Goal: Transaction & Acquisition: Purchase product/service

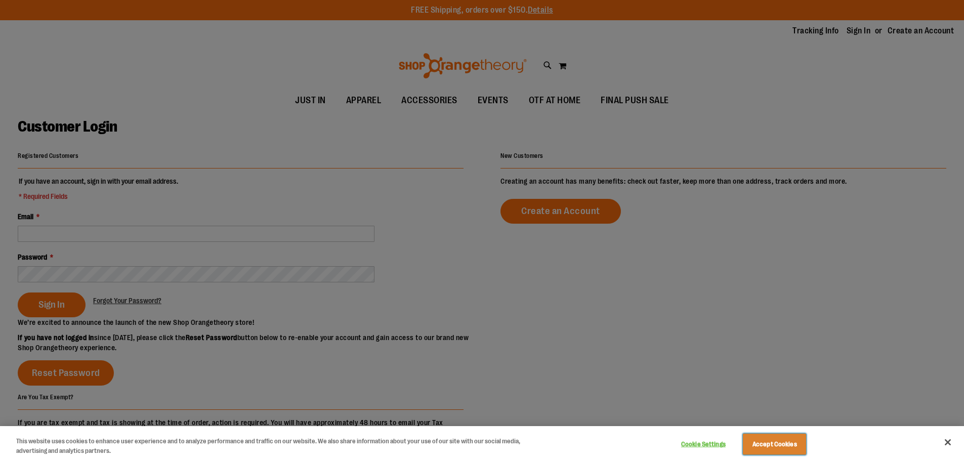
click at [788, 444] on button "Accept Cookies" at bounding box center [774, 444] width 63 height 21
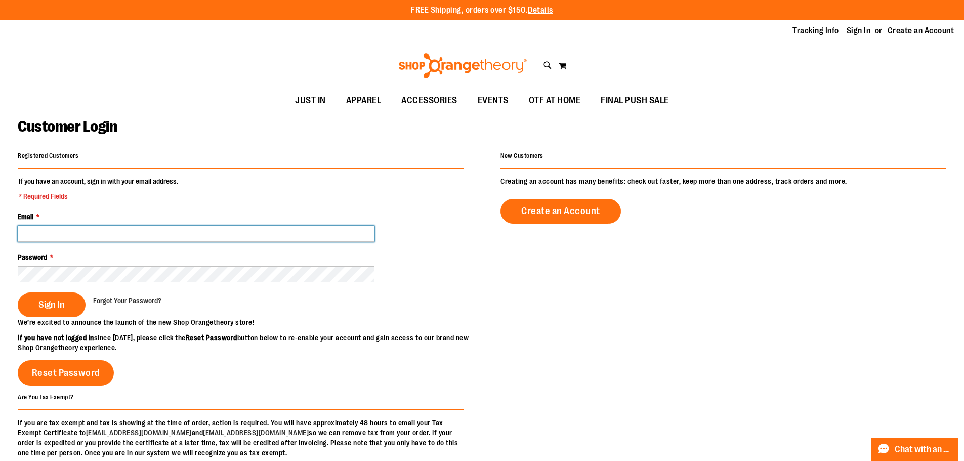
type input "**********"
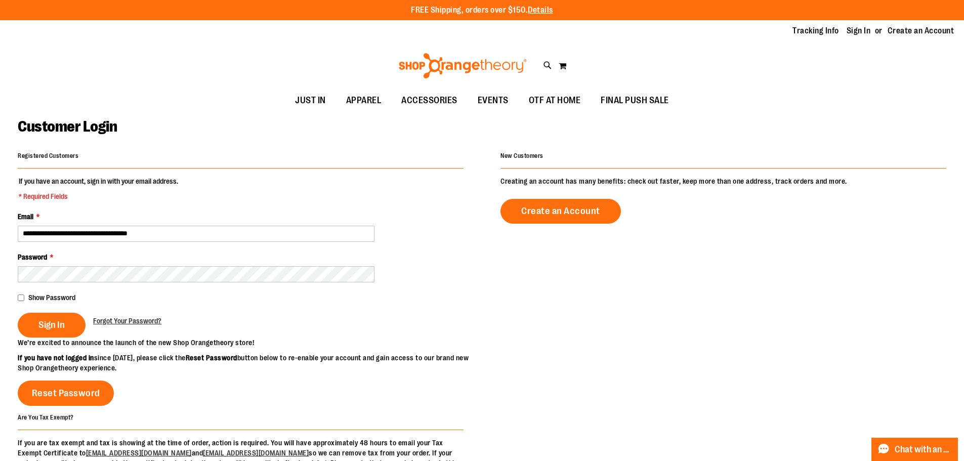
drag, startPoint x: 35, startPoint y: 321, endPoint x: 179, endPoint y: 316, distance: 143.8
click at [36, 321] on button "Sign In" at bounding box center [52, 325] width 68 height 25
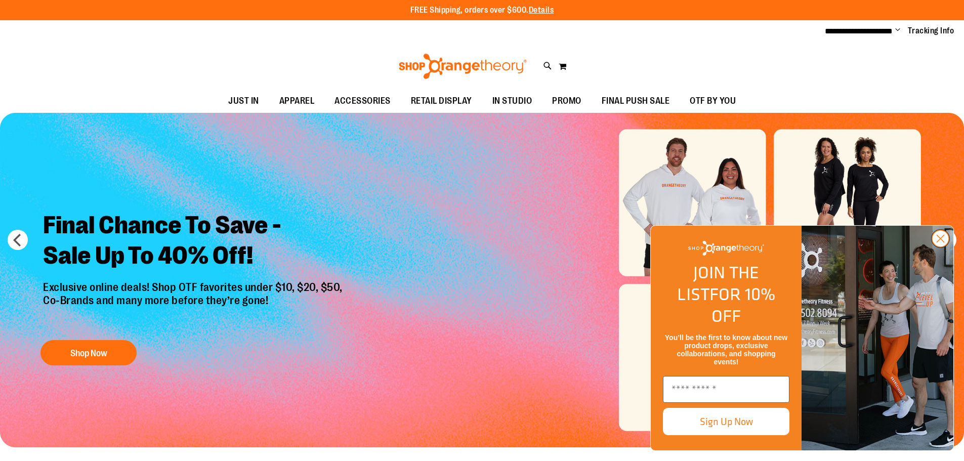
type input "**********"
click at [939, 247] on circle "Close dialog" at bounding box center [940, 238] width 17 height 17
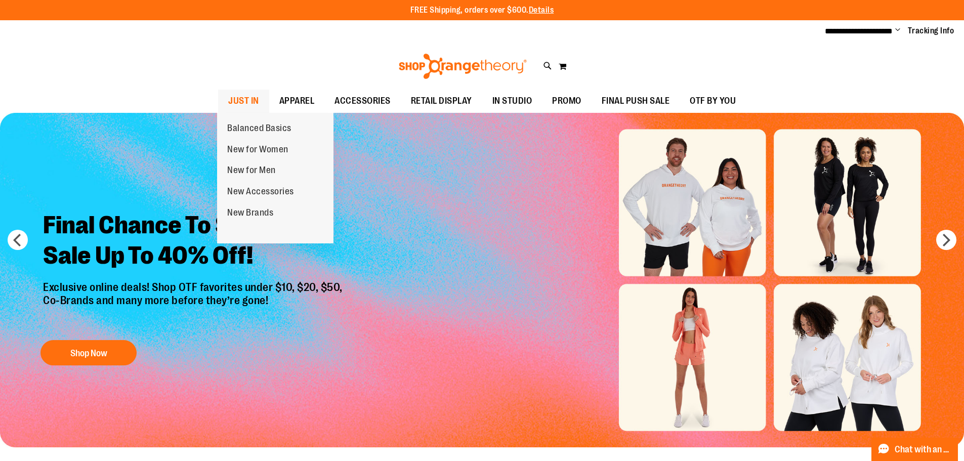
click at [252, 99] on span "JUST IN" at bounding box center [243, 101] width 31 height 23
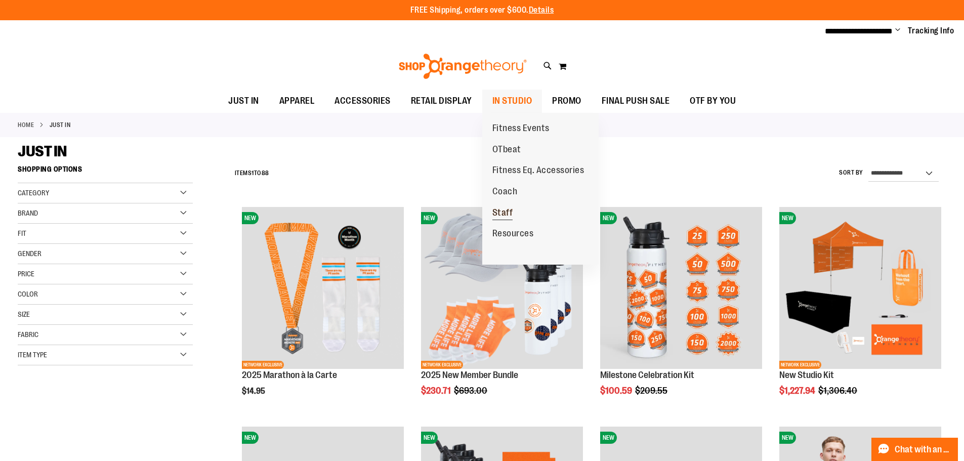
type input "**********"
click at [505, 207] on span "Staff" at bounding box center [502, 213] width 21 height 13
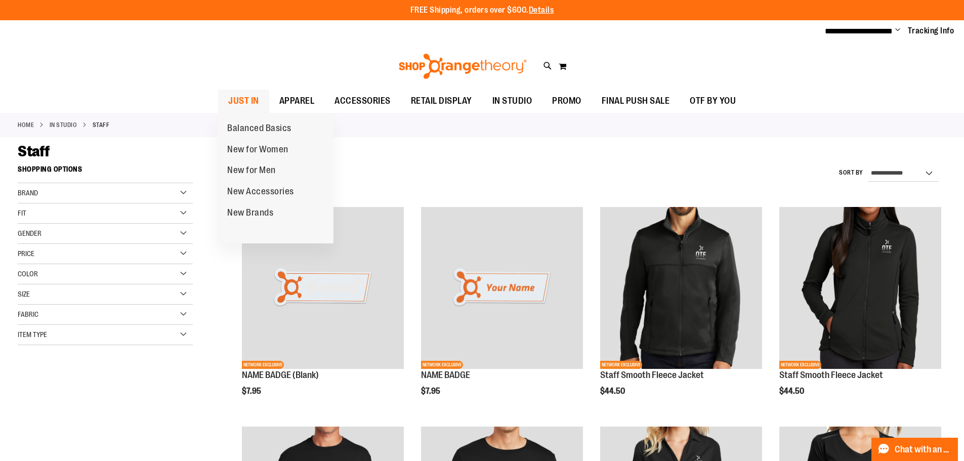
type input "**********"
click at [239, 98] on span "JUST IN" at bounding box center [243, 101] width 31 height 23
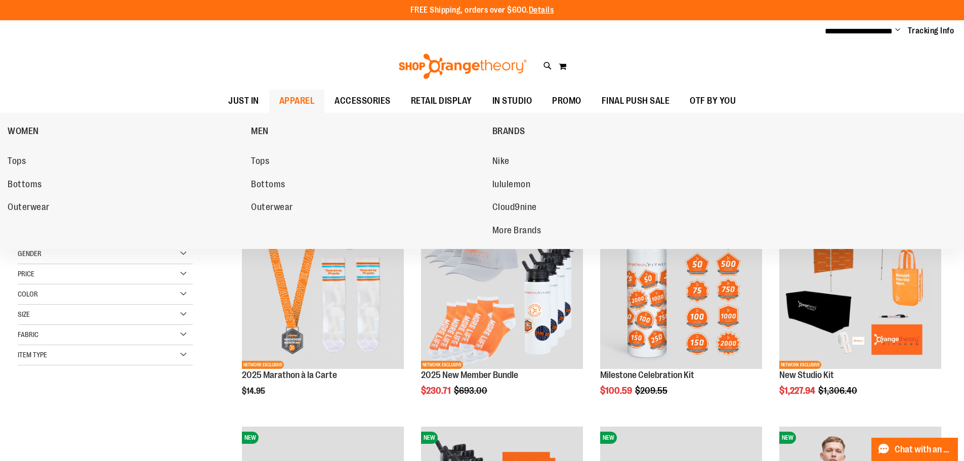
type input "**********"
click at [294, 97] on span "APPAREL" at bounding box center [296, 101] width 35 height 23
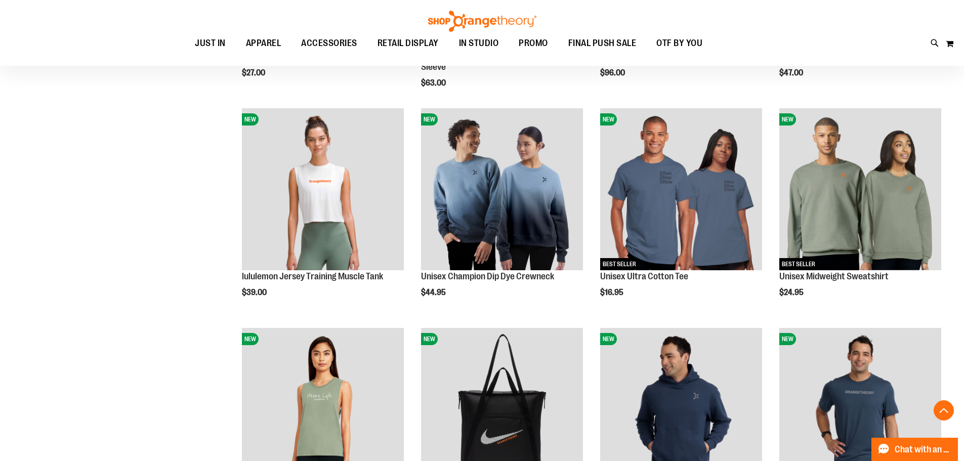
scroll to position [759, 0]
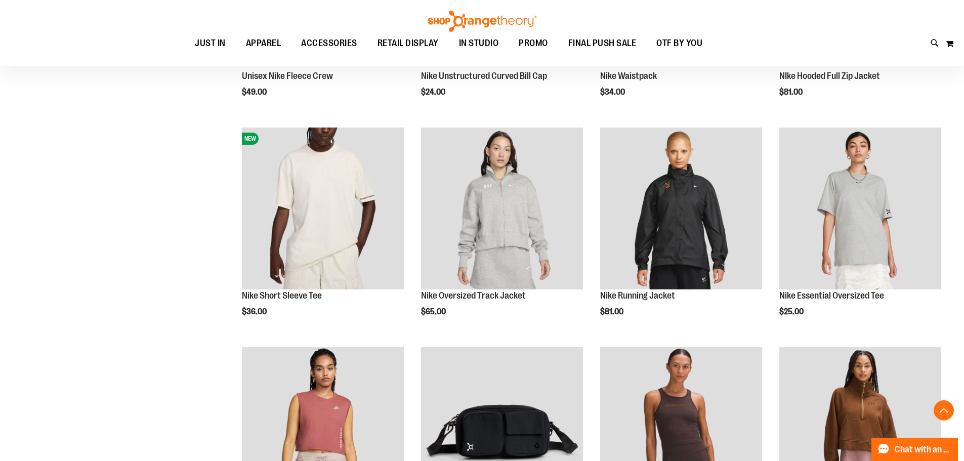
scroll to position [1619, 0]
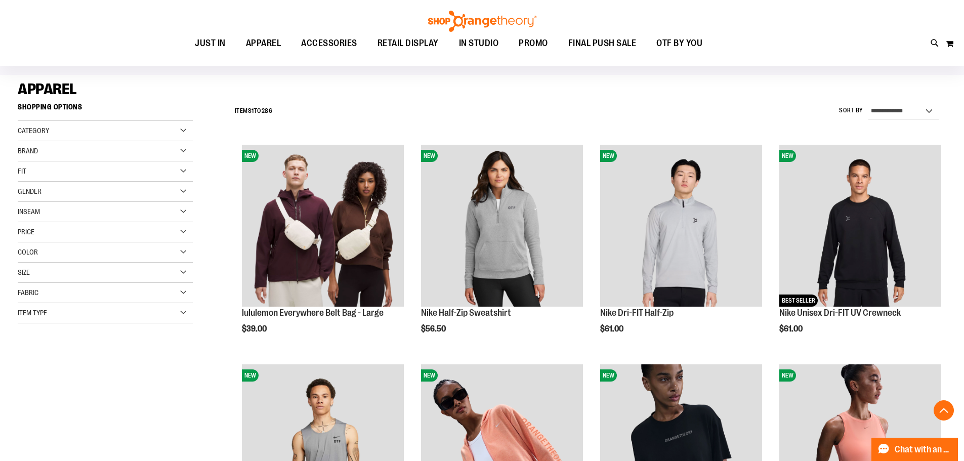
scroll to position [202, 0]
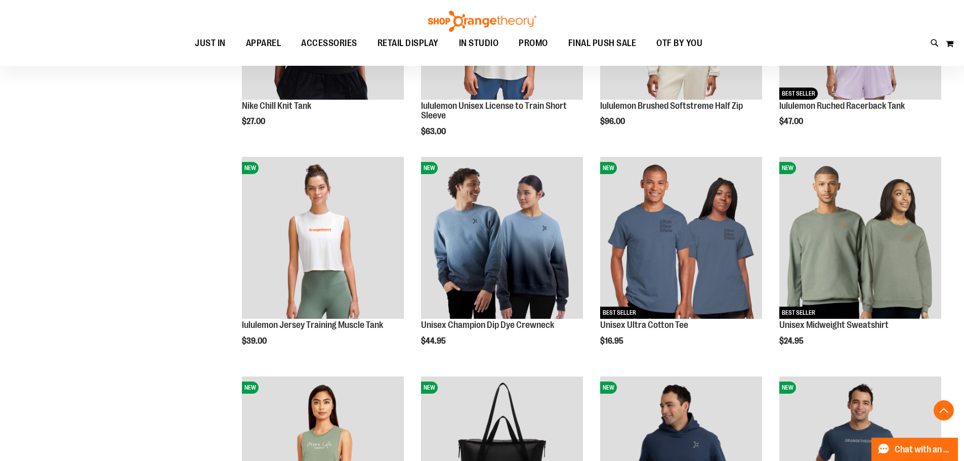
scroll to position [708, 0]
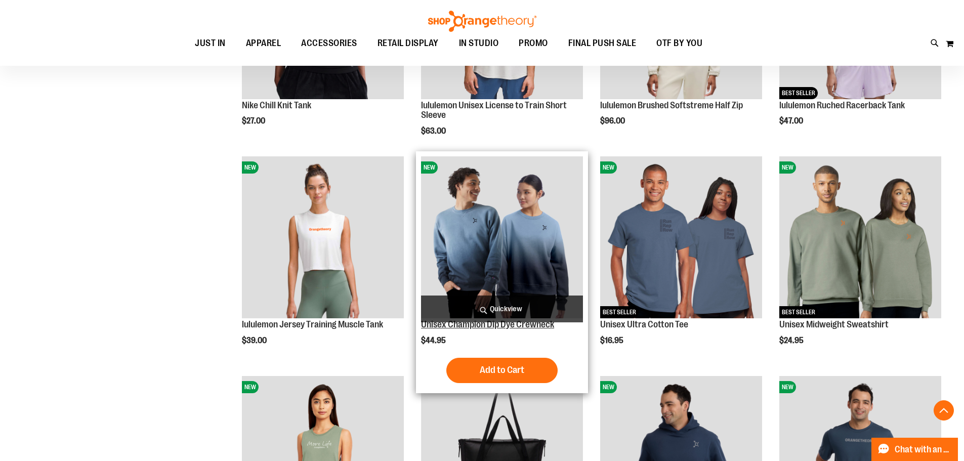
type input "**********"
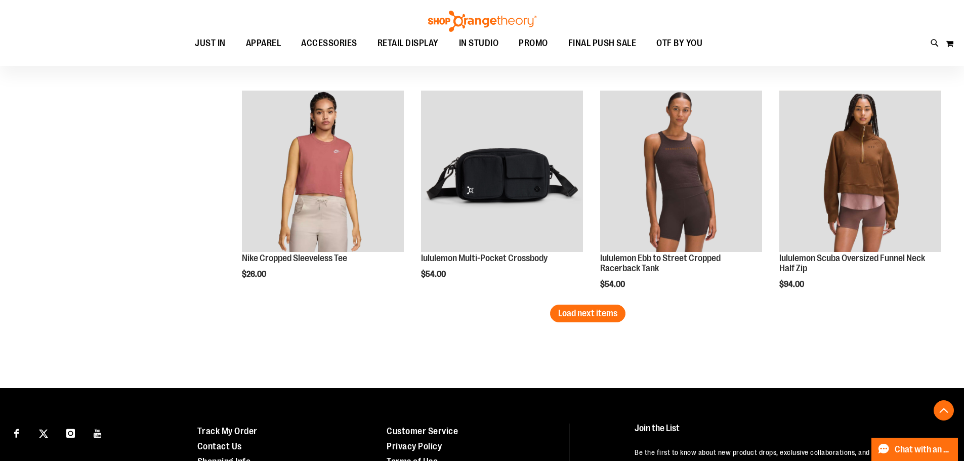
scroll to position [1872, 0]
click at [561, 313] on span "Load next items" at bounding box center [587, 313] width 59 height 10
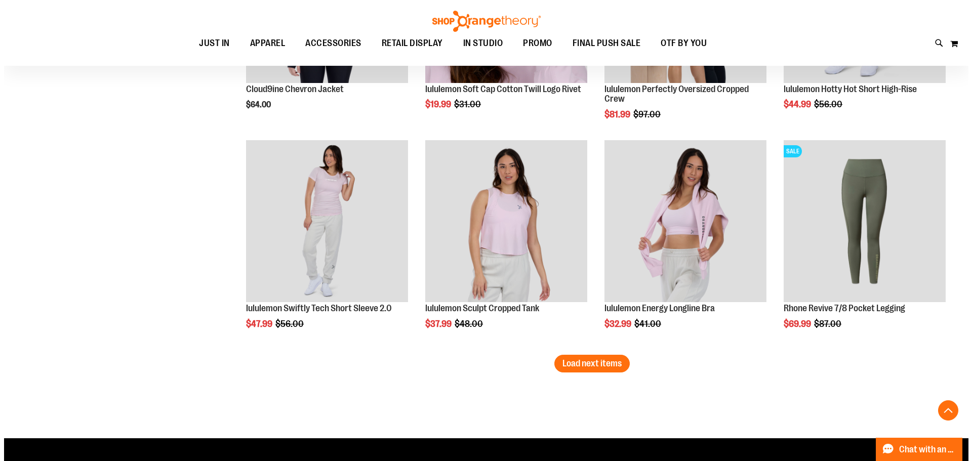
scroll to position [2479, 0]
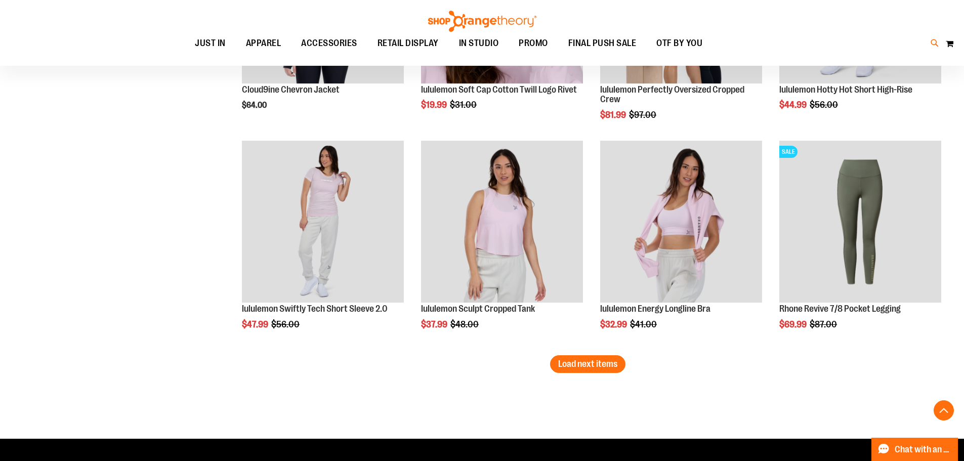
click at [933, 44] on icon at bounding box center [935, 43] width 9 height 12
click at [330, 65] on input "Search" at bounding box center [485, 56] width 771 height 33
type input "****"
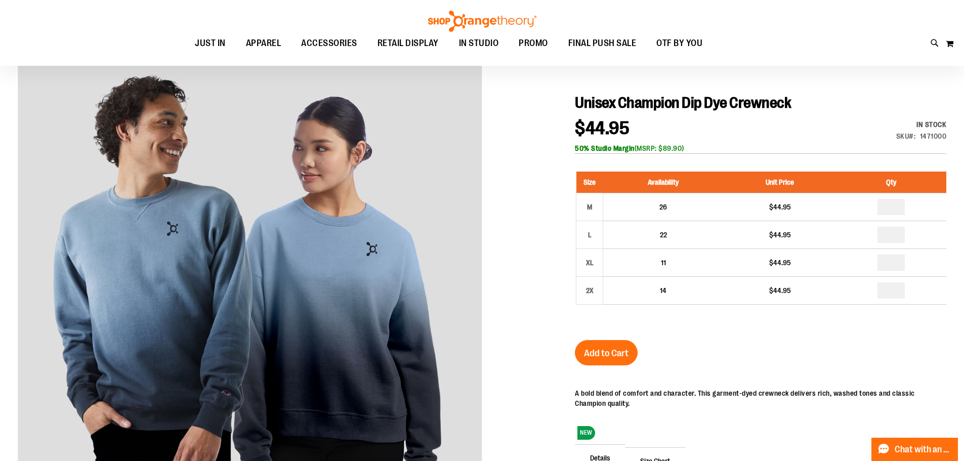
scroll to position [101, 0]
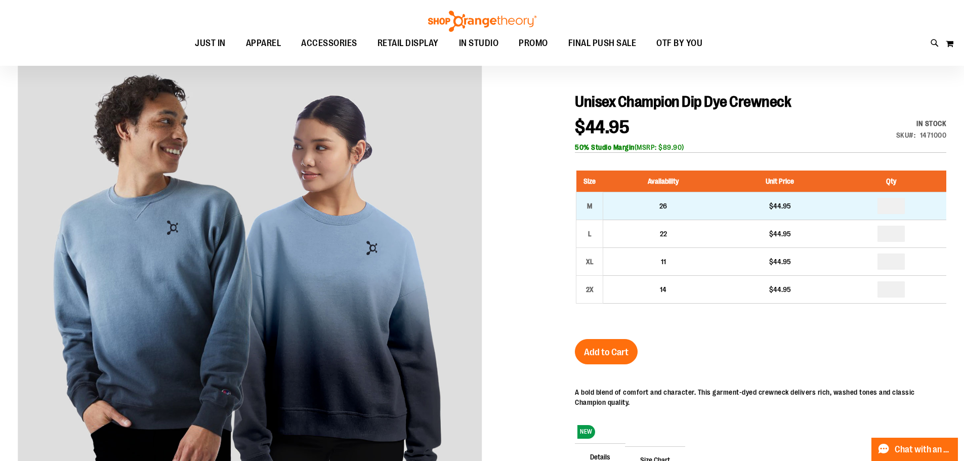
type input "**********"
drag, startPoint x: 892, startPoint y: 206, endPoint x: 897, endPoint y: 207, distance: 5.7
click at [897, 207] on input "number" at bounding box center [891, 206] width 27 height 16
type input "*"
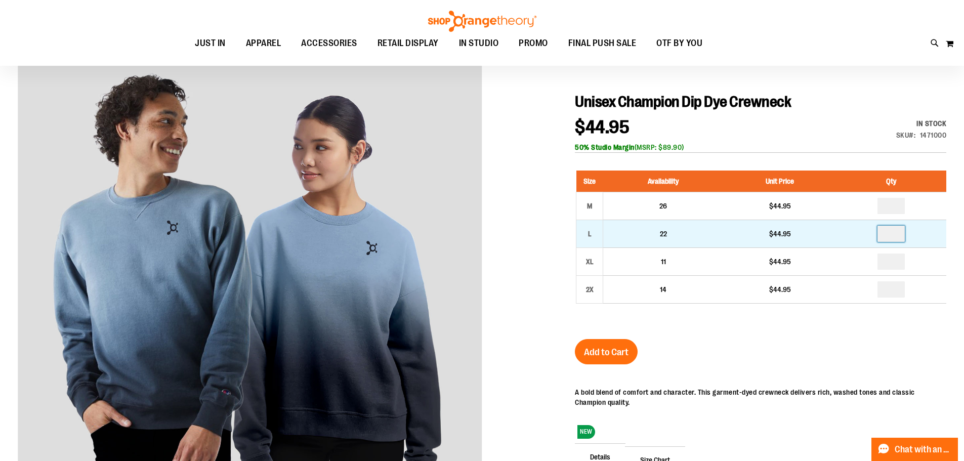
click at [884, 236] on input "number" at bounding box center [891, 234] width 27 height 16
type input "*"
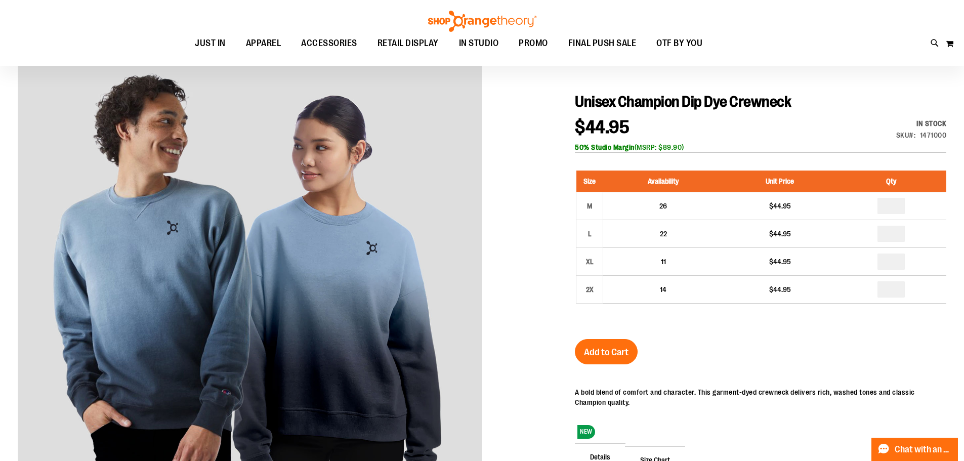
click at [592, 353] on span "Add to Cart" at bounding box center [606, 352] width 45 height 11
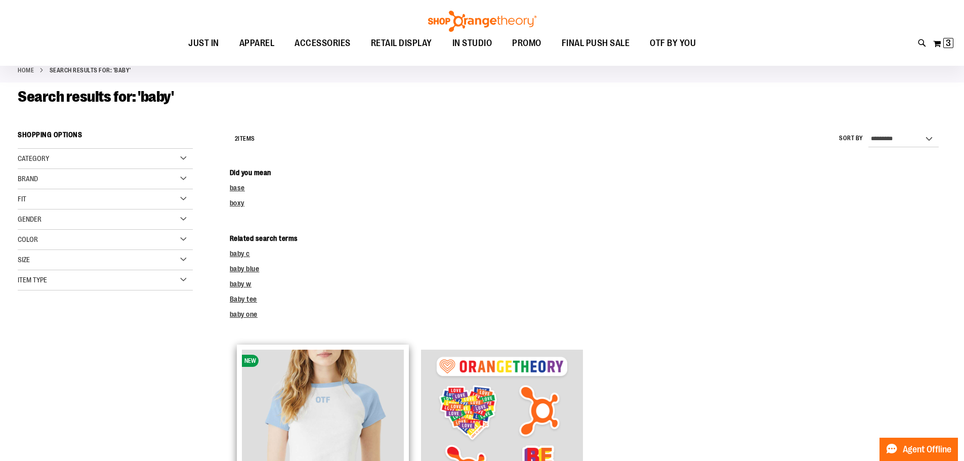
scroll to position [202, 0]
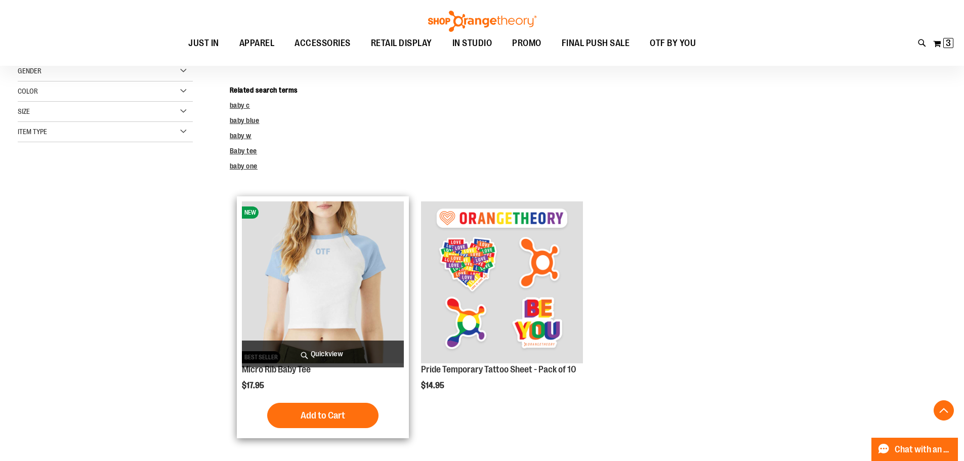
type input "**********"
click at [325, 280] on img "product" at bounding box center [323, 282] width 162 height 162
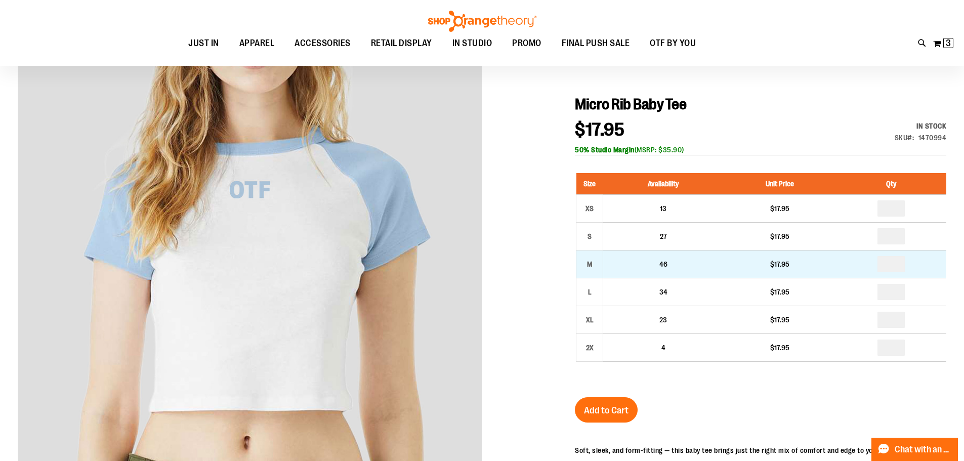
scroll to position [101, 0]
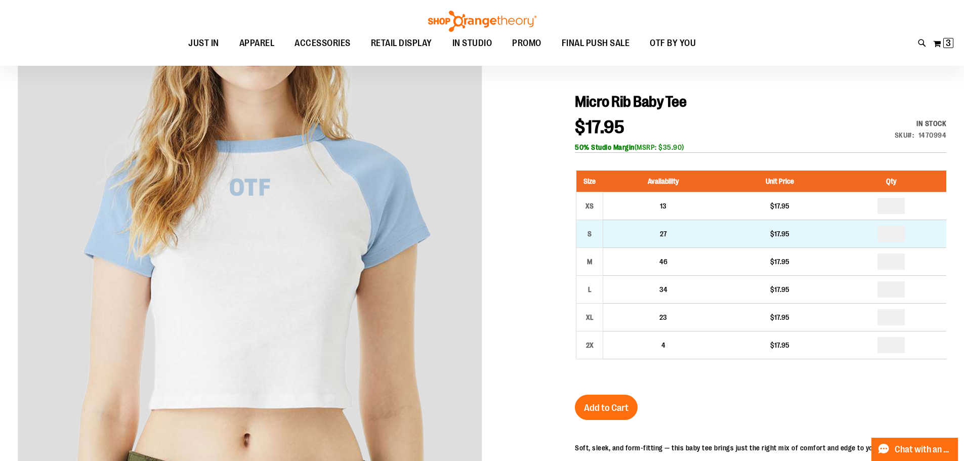
type input "**********"
click at [888, 236] on input "number" at bounding box center [891, 234] width 27 height 16
type input "*"
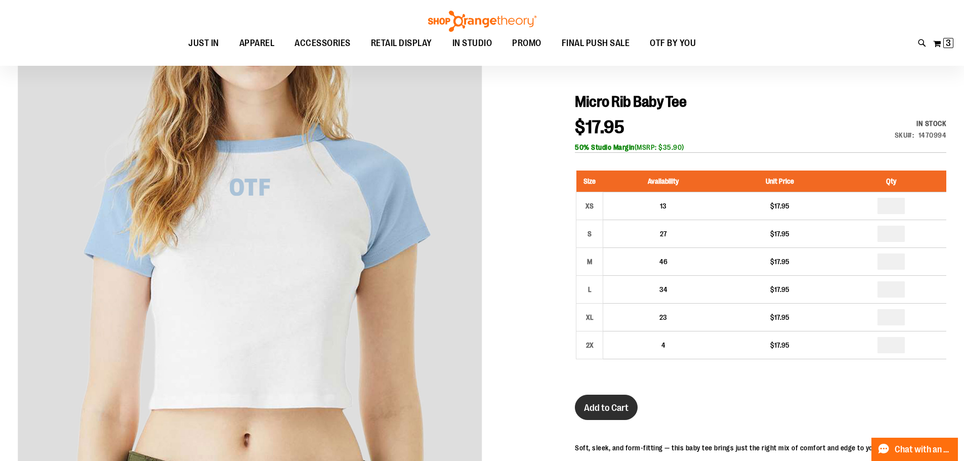
click at [589, 411] on span "Add to Cart" at bounding box center [606, 407] width 45 height 11
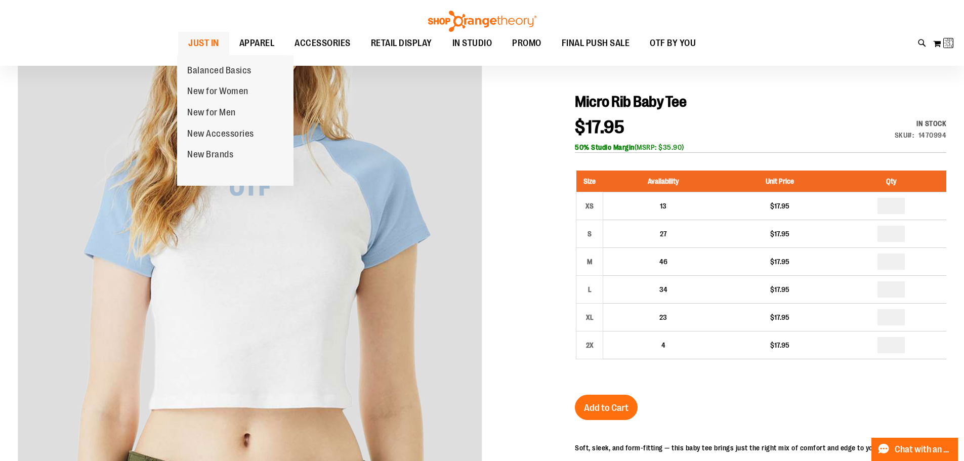
click at [208, 38] on span "JUST IN" at bounding box center [203, 43] width 31 height 23
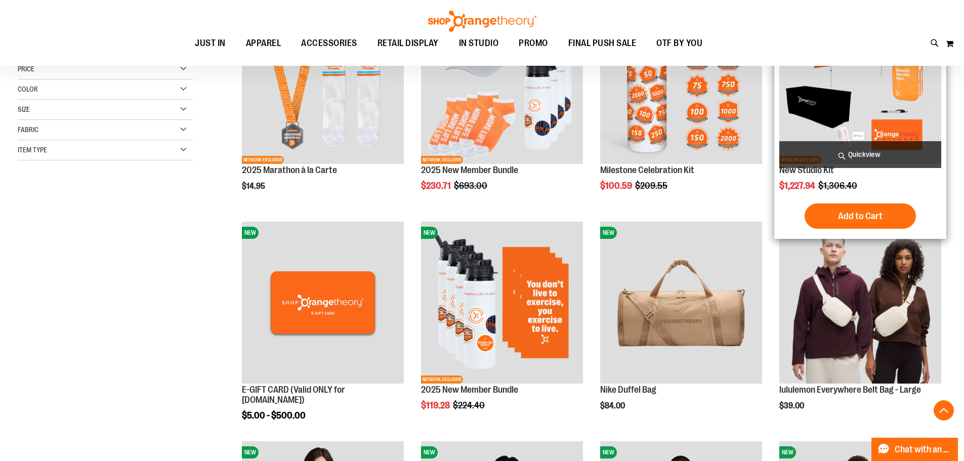
scroll to position [405, 0]
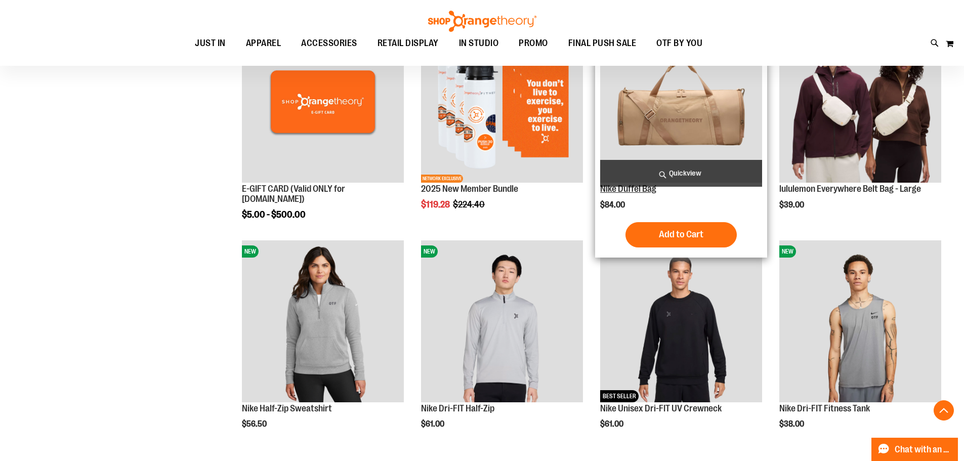
type input "**********"
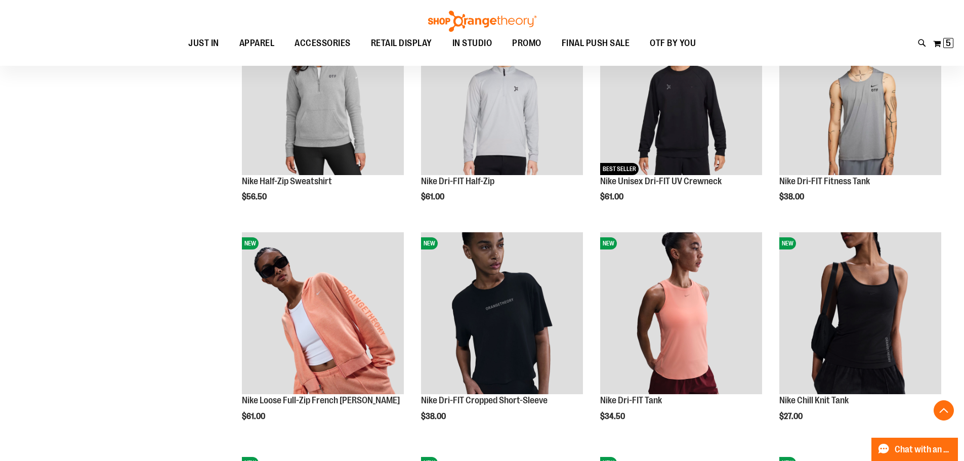
scroll to position [658, 0]
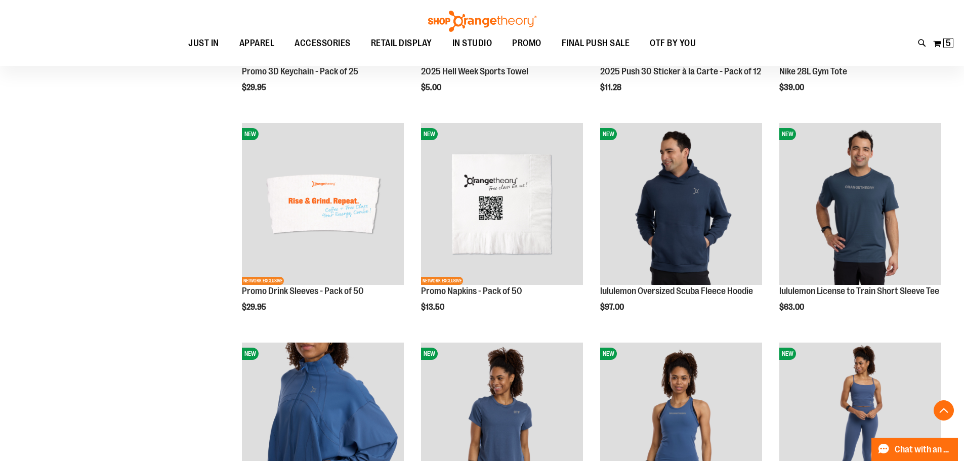
scroll to position [1872, 0]
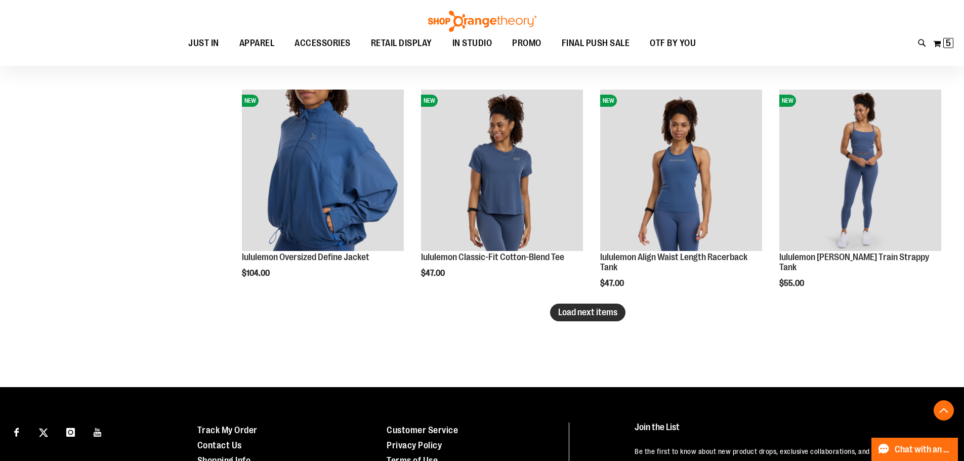
click at [560, 312] on span "Load next items" at bounding box center [587, 312] width 59 height 10
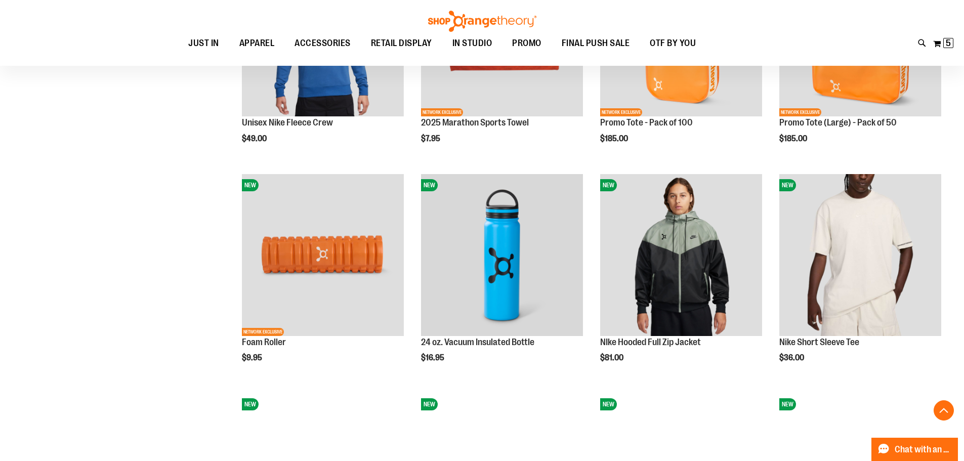
scroll to position [2277, 0]
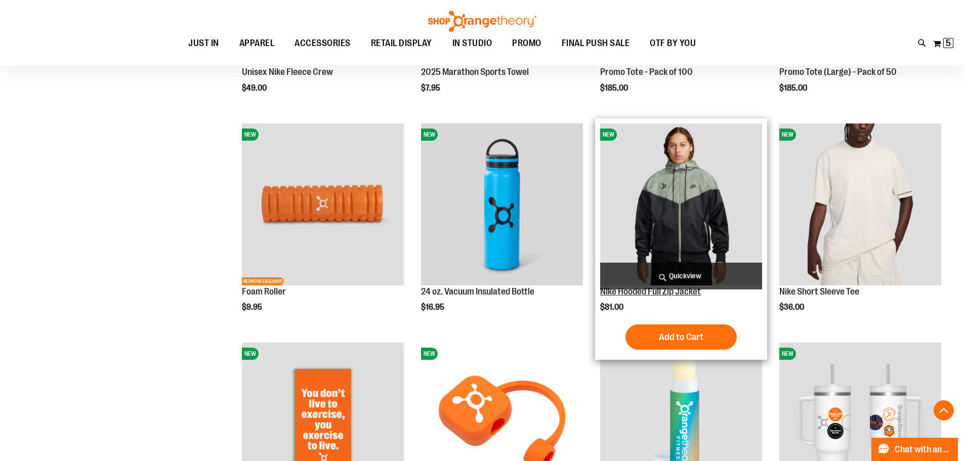
click at [654, 291] on link "NIke Hooded Full Zip Jacket" at bounding box center [650, 291] width 101 height 10
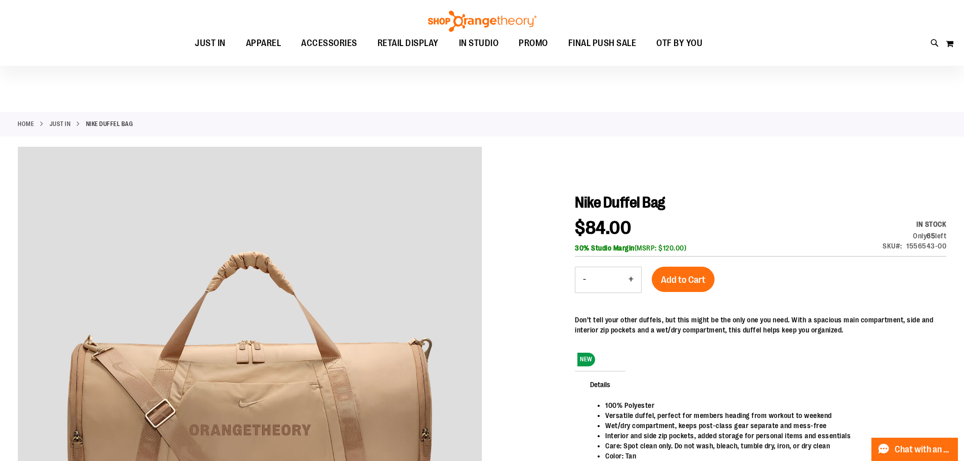
scroll to position [151, 0]
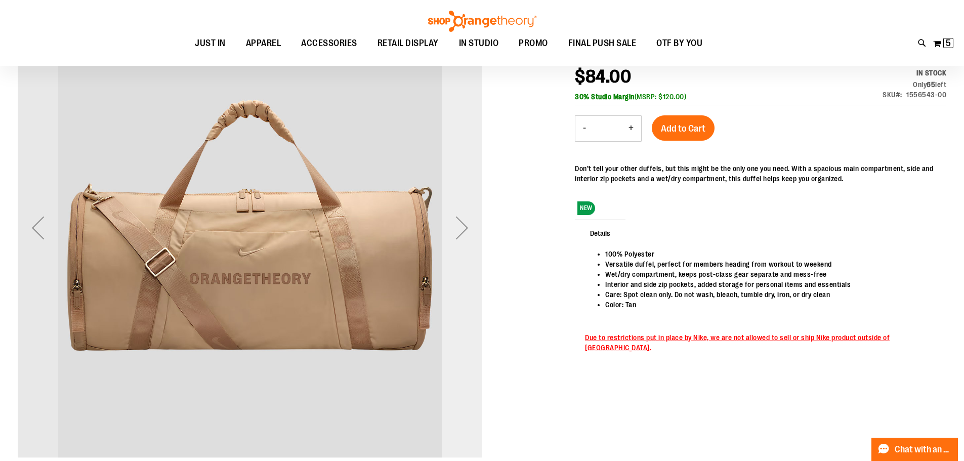
type input "**********"
click at [461, 230] on div "Next" at bounding box center [462, 227] width 40 height 40
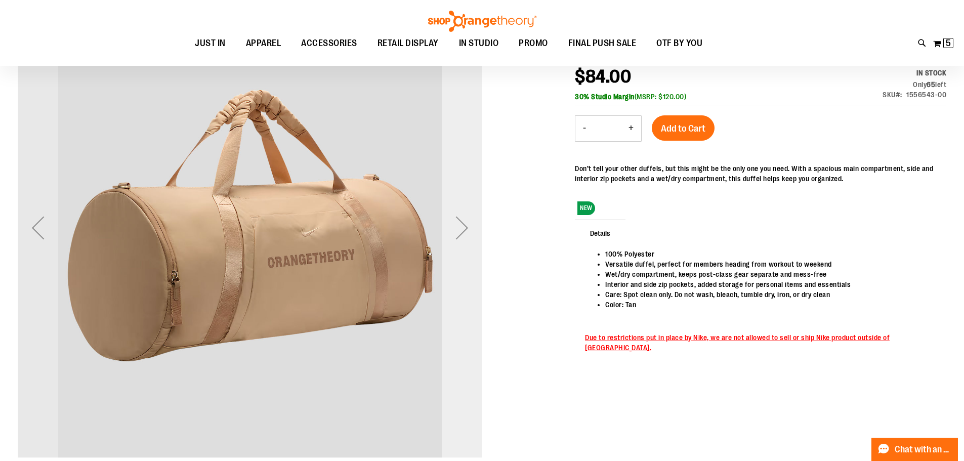
click at [461, 230] on div "Next" at bounding box center [462, 227] width 40 height 40
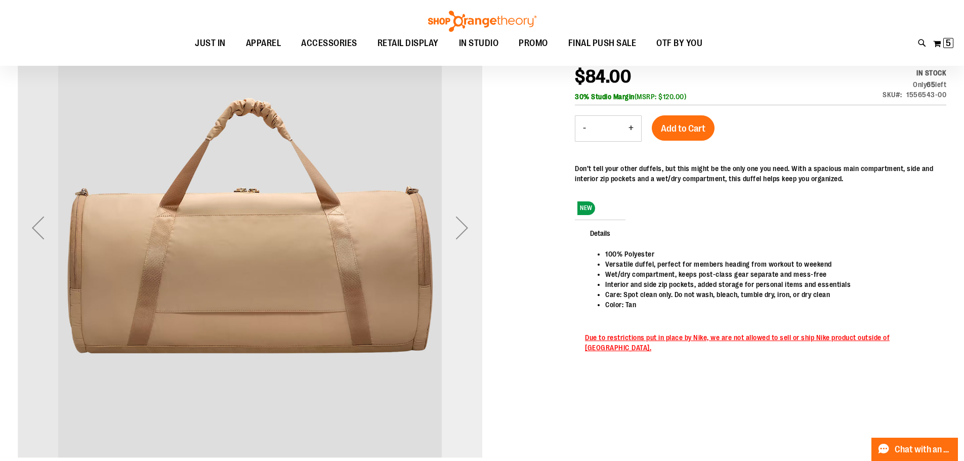
click at [461, 230] on div "Next" at bounding box center [462, 227] width 40 height 40
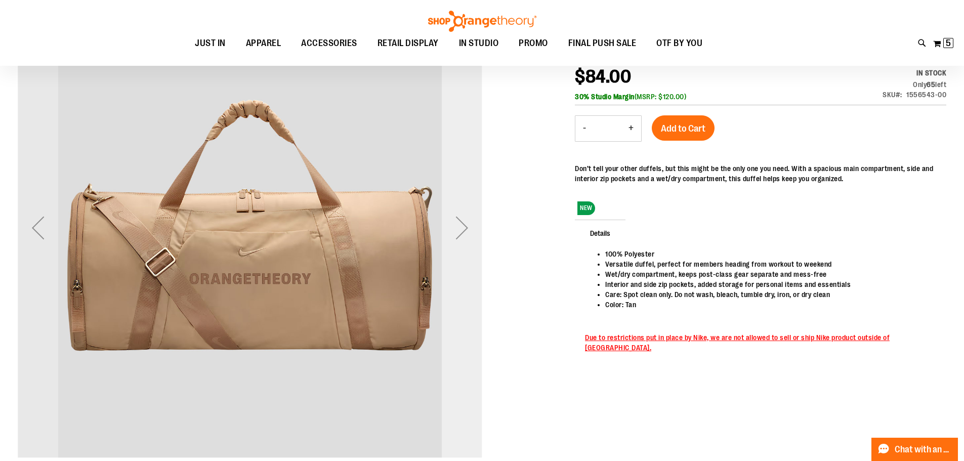
click at [461, 230] on div "Next" at bounding box center [462, 227] width 40 height 40
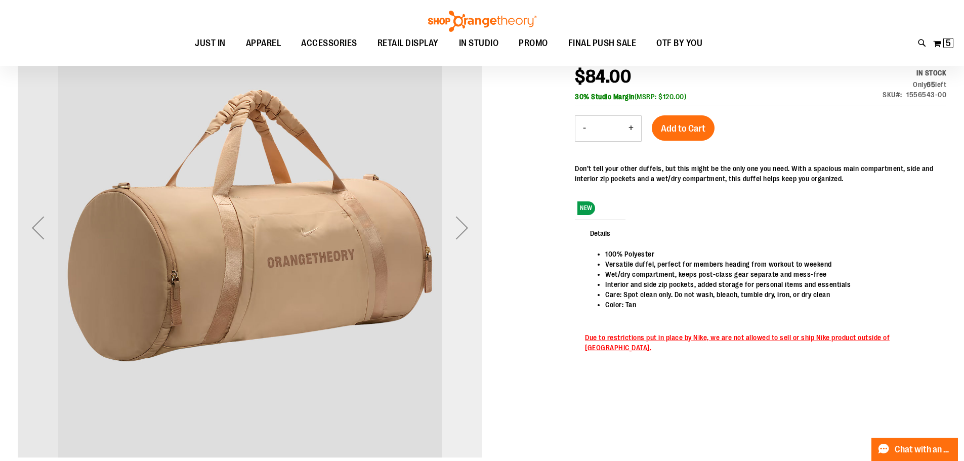
click at [461, 230] on div "Next" at bounding box center [462, 227] width 40 height 40
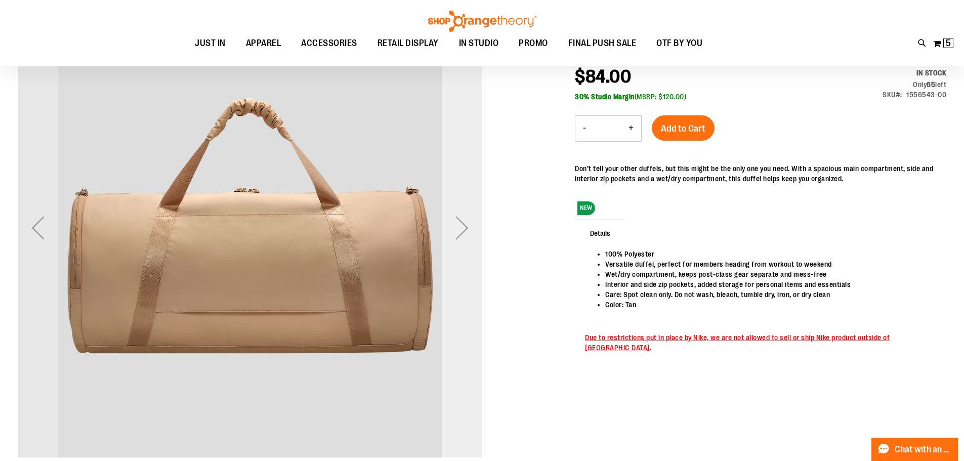
click at [461, 230] on div "Next" at bounding box center [462, 227] width 40 height 40
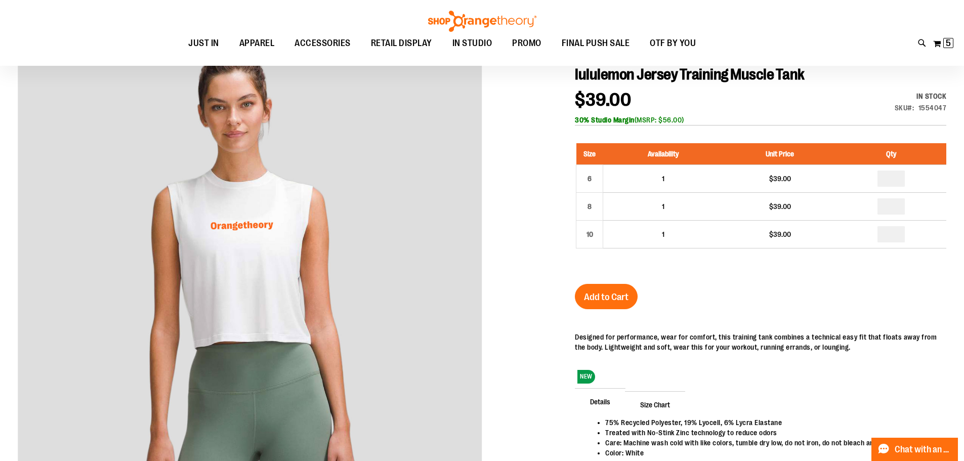
scroll to position [101, 0]
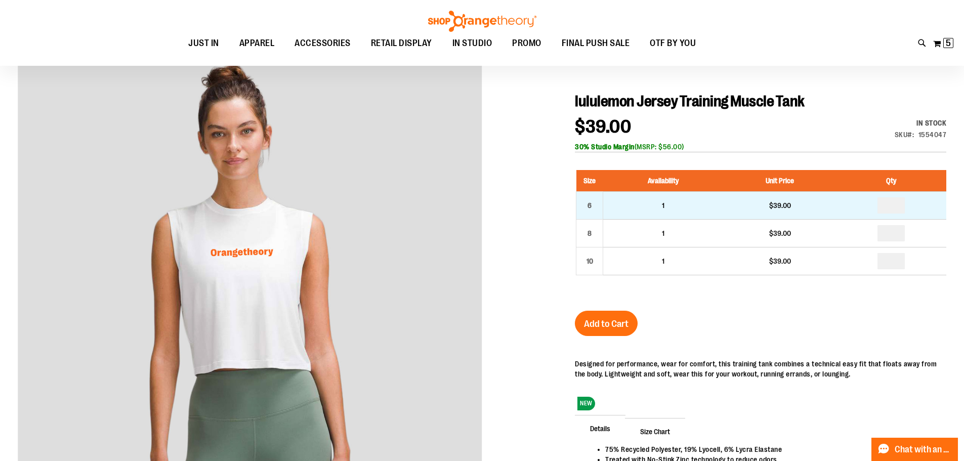
type input "**********"
click at [880, 203] on input "number" at bounding box center [891, 205] width 27 height 16
type input "*"
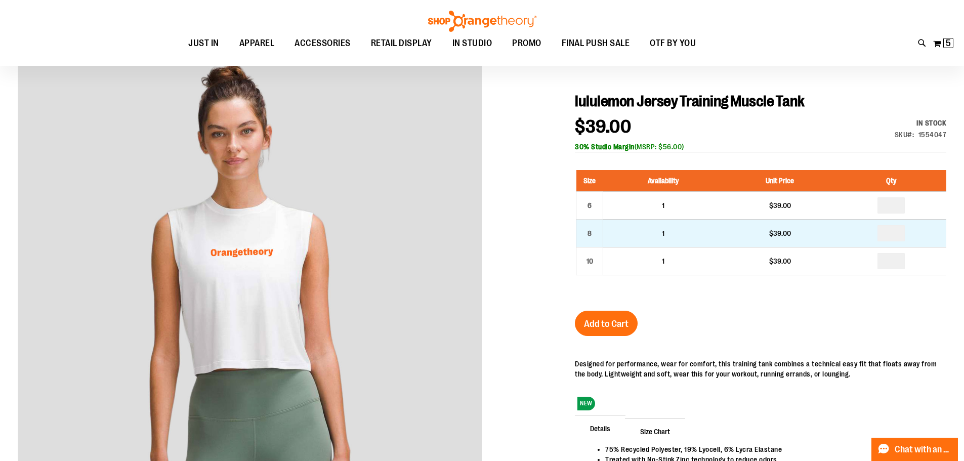
type input "*"
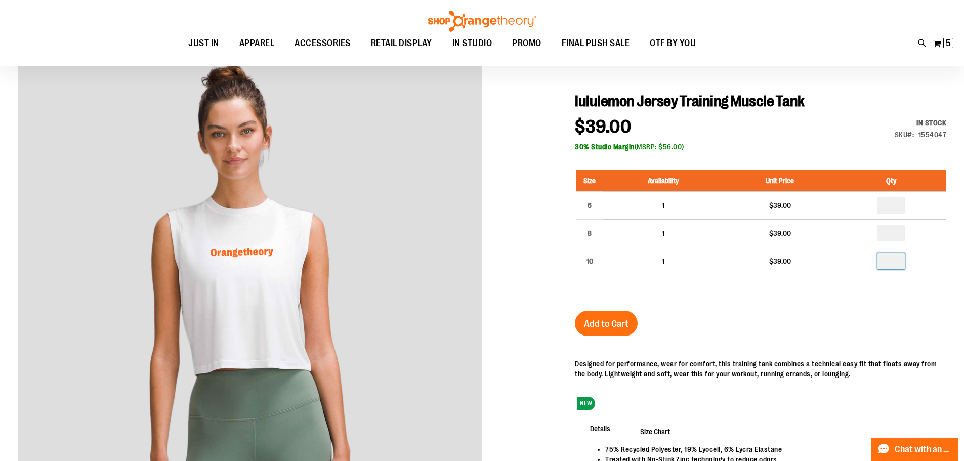
click at [899, 259] on input "number" at bounding box center [891, 261] width 27 height 16
type input "*"
click at [612, 323] on span "Add to Cart" at bounding box center [606, 323] width 45 height 11
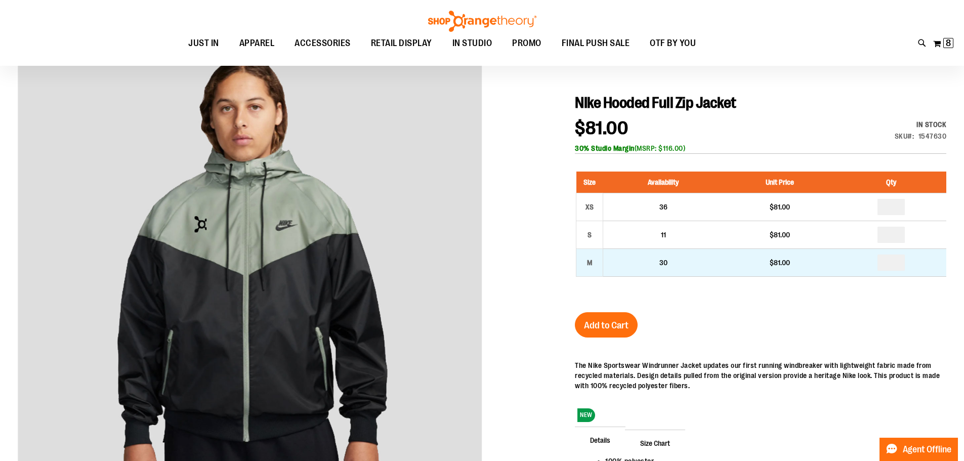
scroll to position [101, 0]
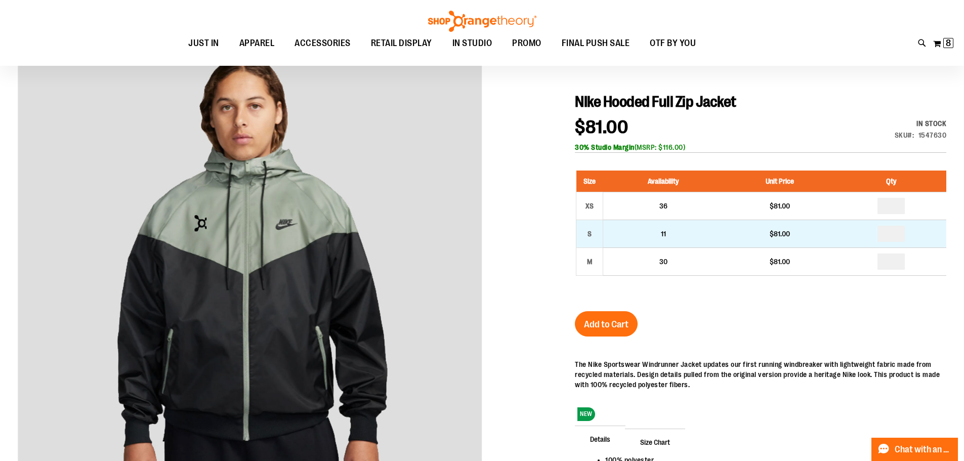
type input "**********"
click at [890, 236] on input "number" at bounding box center [891, 234] width 27 height 16
type input "*"
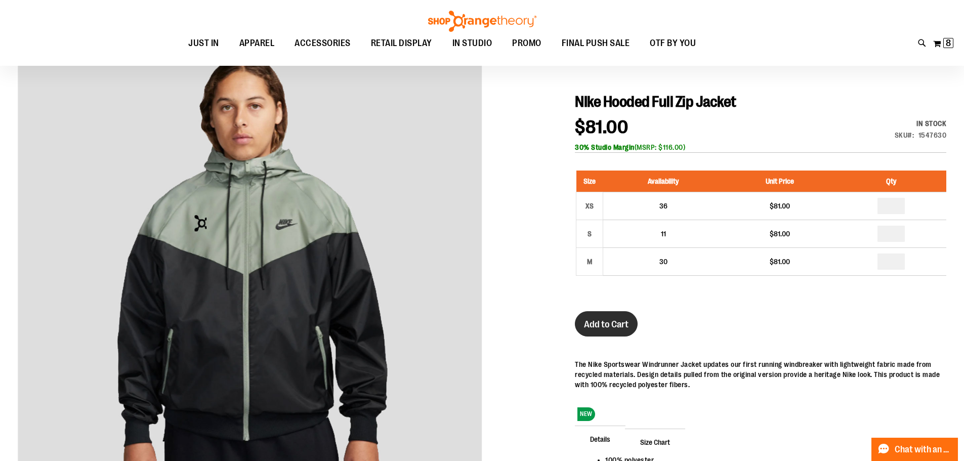
click at [627, 324] on span "Add to Cart" at bounding box center [606, 324] width 45 height 11
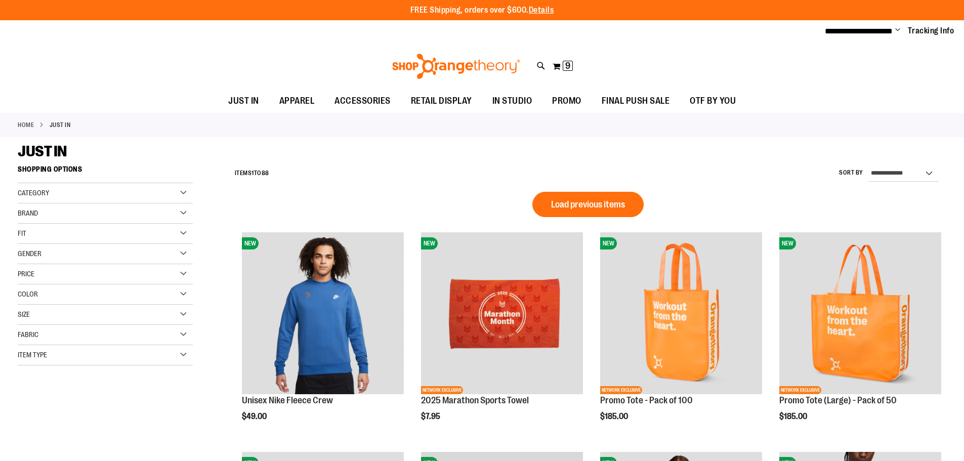
scroll to position [678, 0]
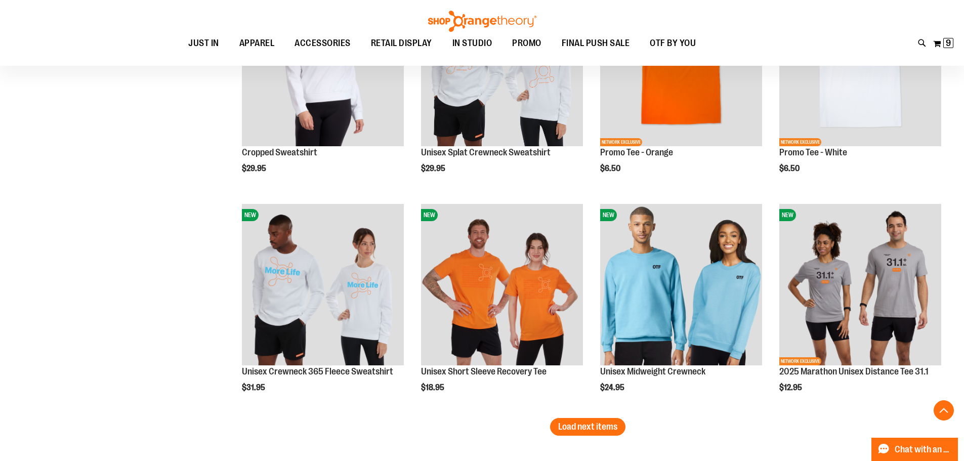
scroll to position [1842, 0]
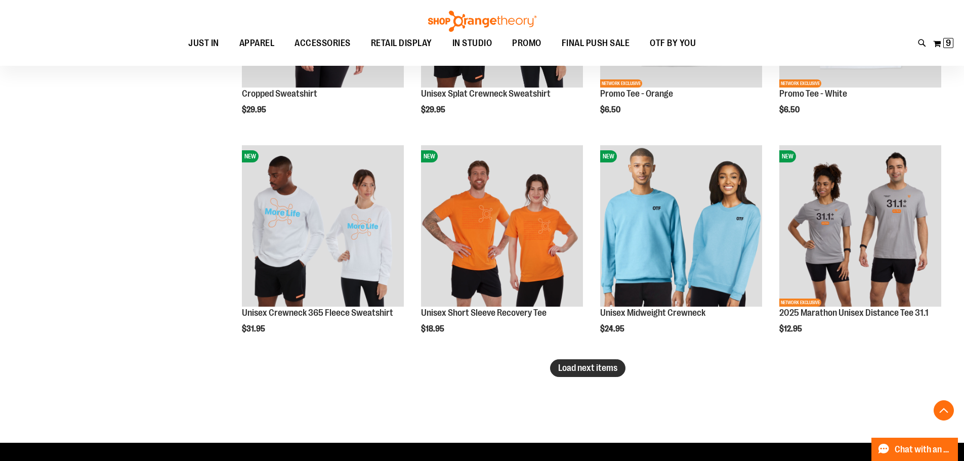
type input "**********"
click at [601, 368] on span "Load next items" at bounding box center [587, 368] width 59 height 10
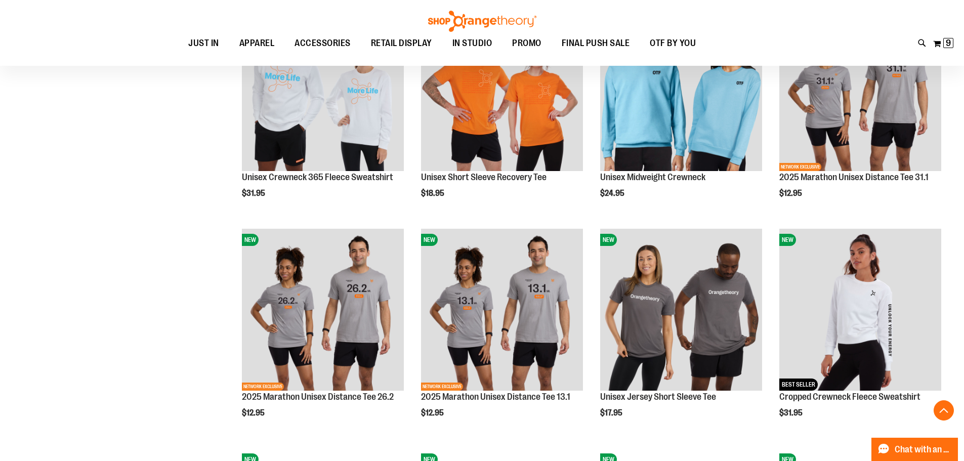
scroll to position [1893, 0]
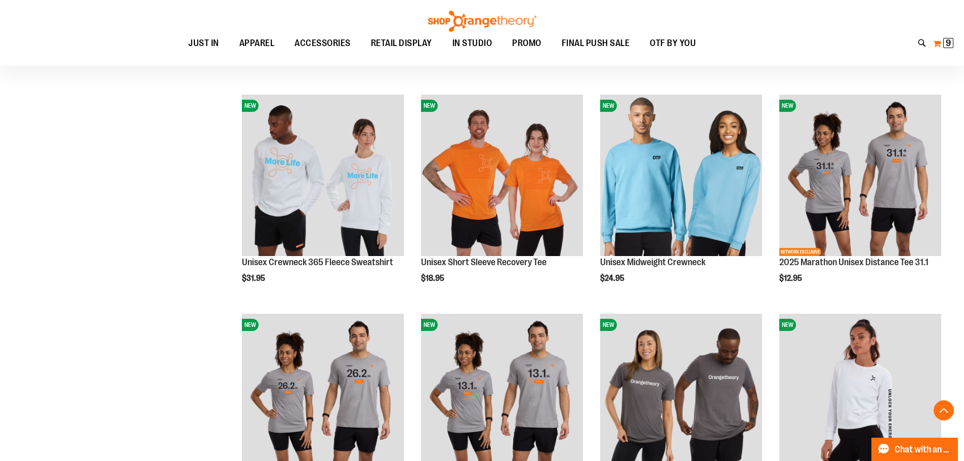
click at [947, 45] on span "9" at bounding box center [948, 43] width 5 height 10
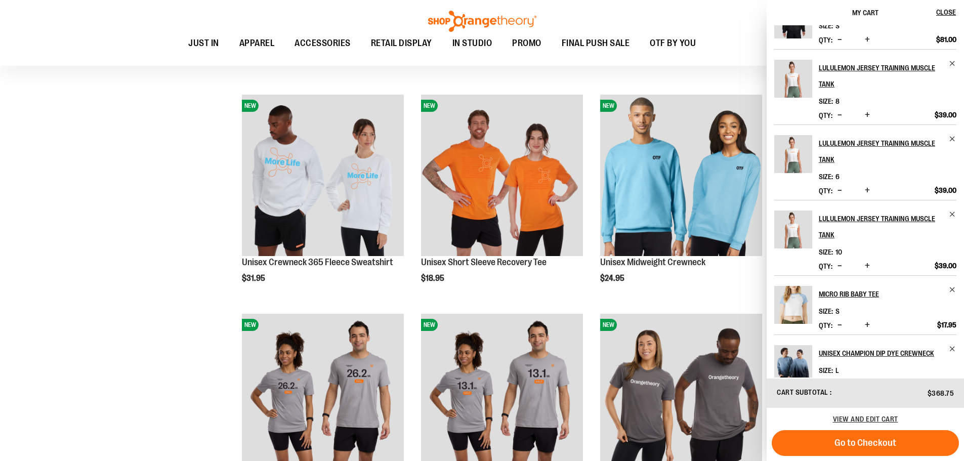
scroll to position [0, 0]
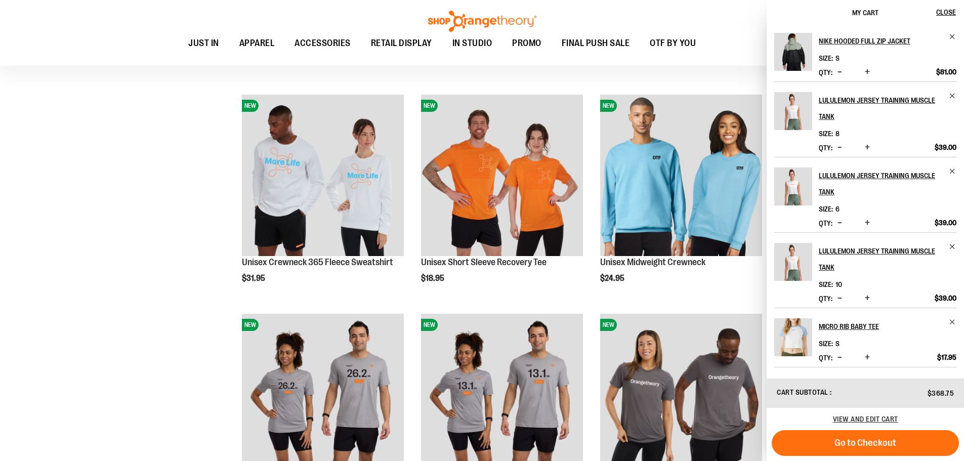
click at [896, 446] on button "Go to Checkout" at bounding box center [865, 443] width 187 height 26
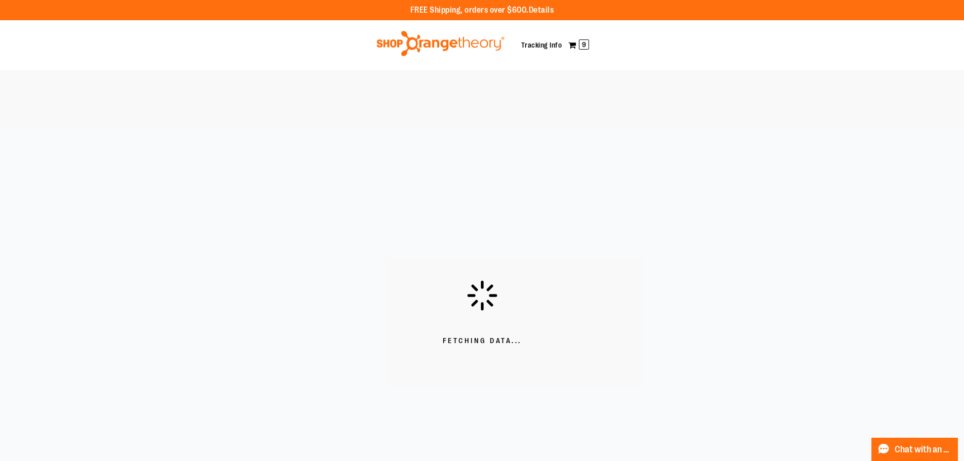
click at [408, 43] on img at bounding box center [440, 43] width 131 height 25
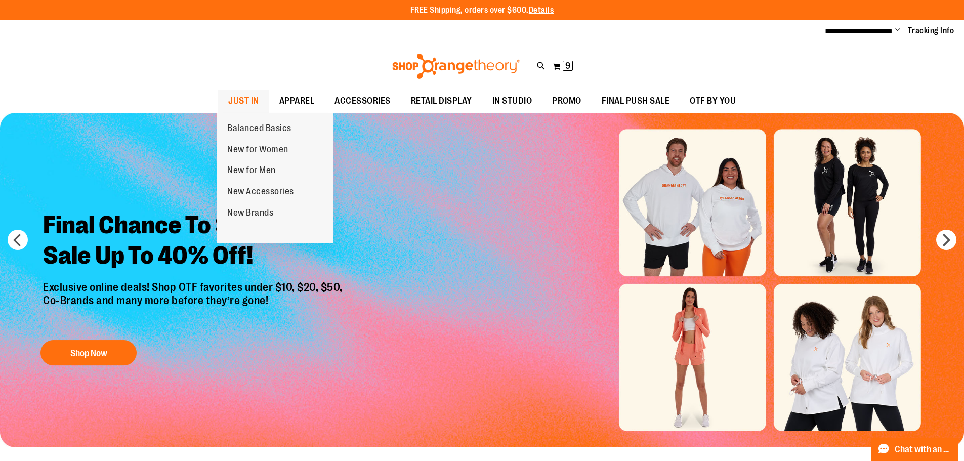
type input "**********"
click at [245, 97] on span "JUST IN" at bounding box center [243, 101] width 31 height 23
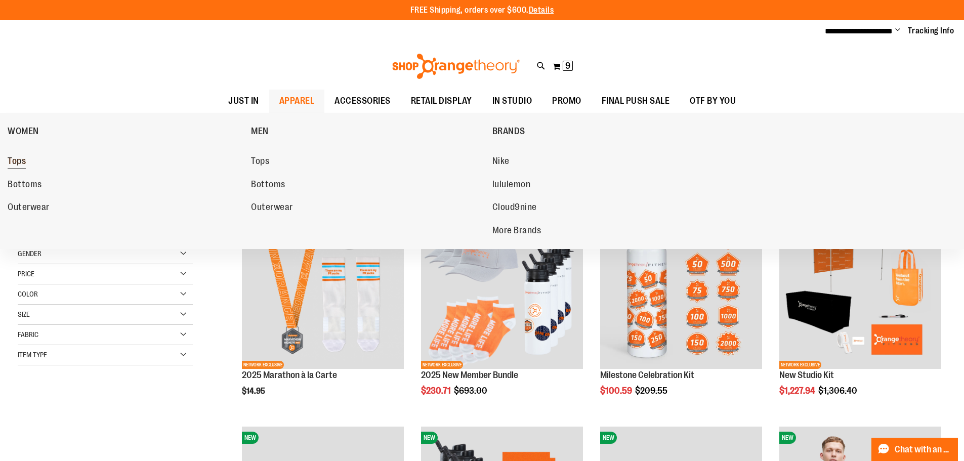
type input "**********"
click at [15, 155] on link "Tops" at bounding box center [124, 161] width 233 height 18
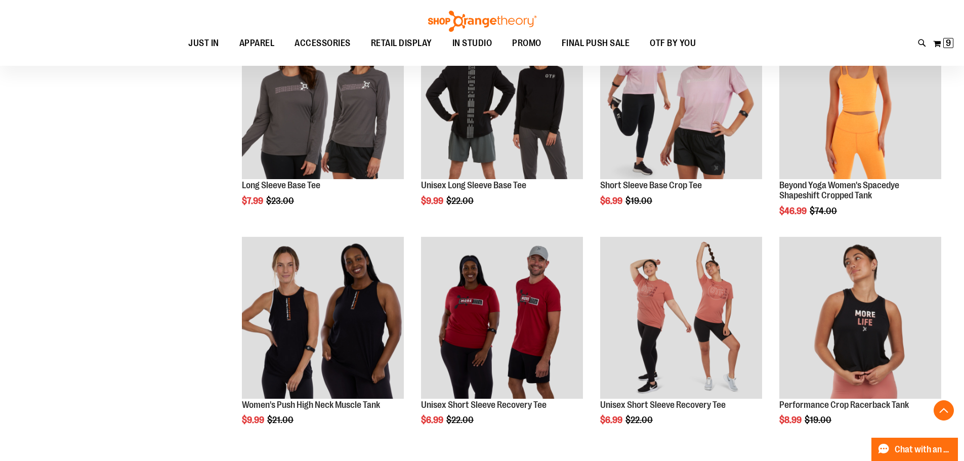
scroll to position [506, 0]
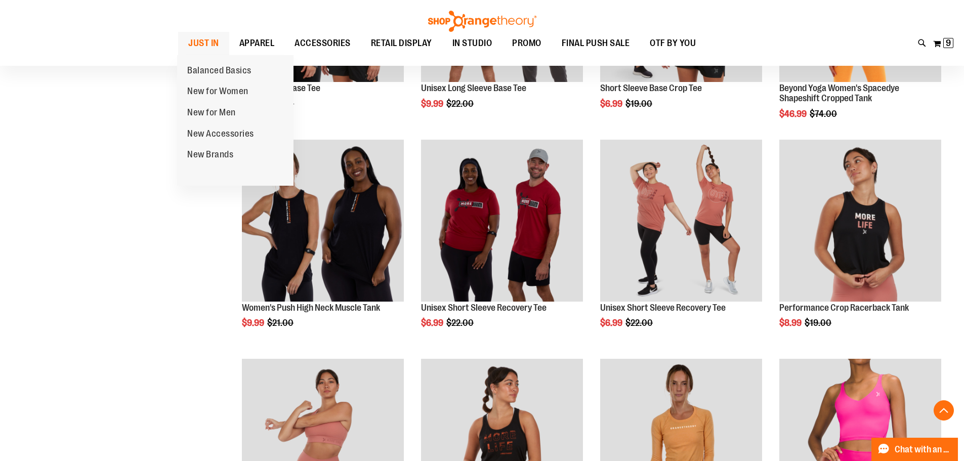
type input "**********"
click at [203, 39] on span "JUST IN" at bounding box center [203, 43] width 31 height 23
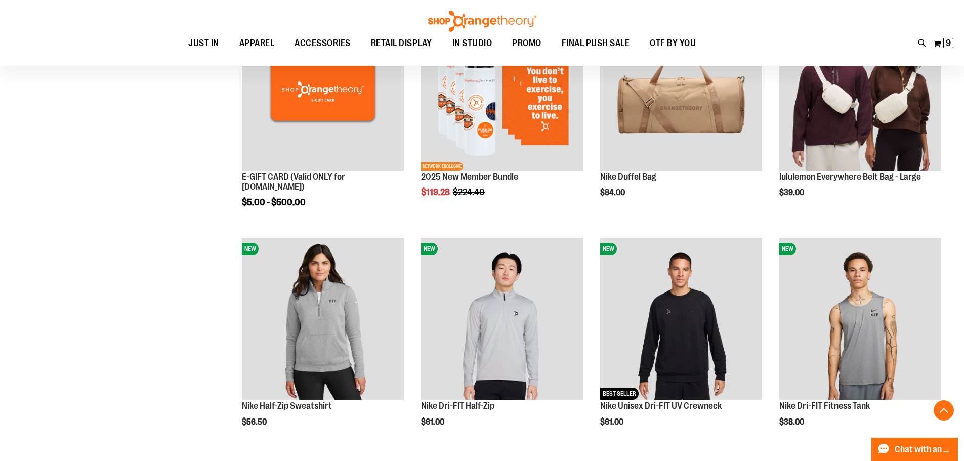
scroll to position [556, 0]
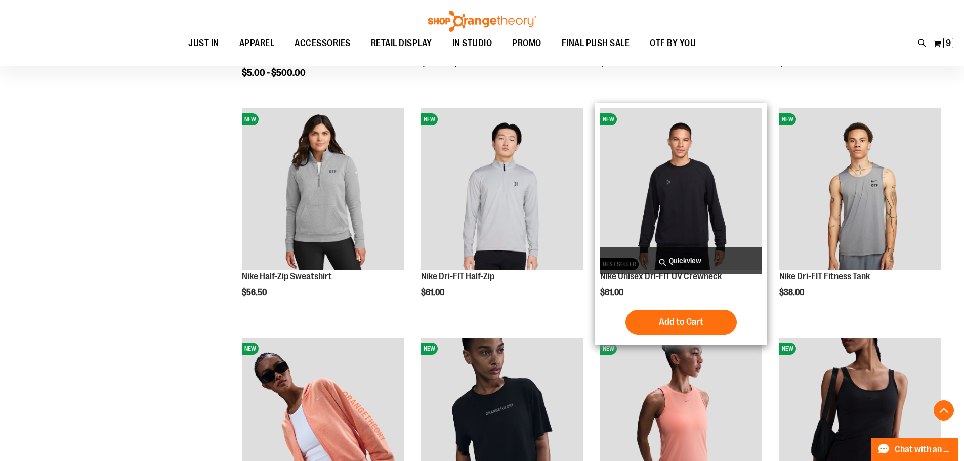
type input "**********"
click at [675, 277] on link "Nike Unisex Dri-FIT UV Crewneck" at bounding box center [660, 276] width 121 height 10
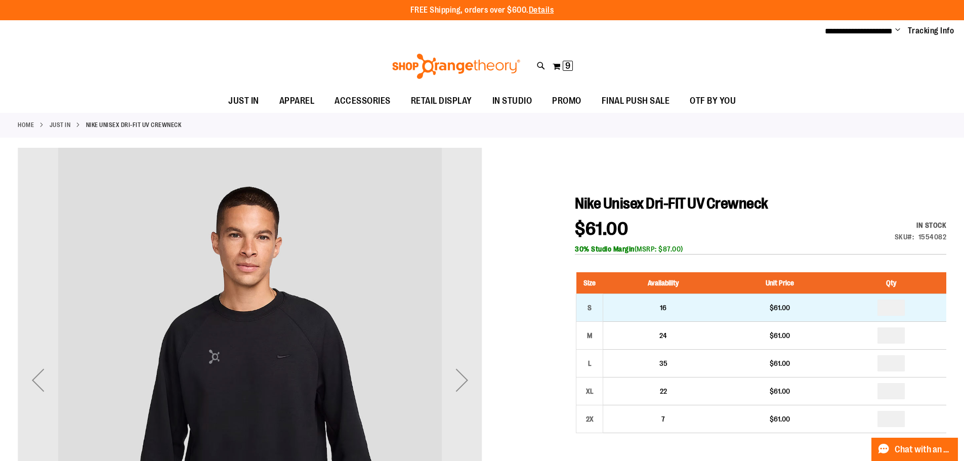
type input "**********"
click at [907, 312] on td "*" at bounding box center [892, 308] width 110 height 28
click at [899, 306] on input "number" at bounding box center [891, 308] width 27 height 16
type input "*"
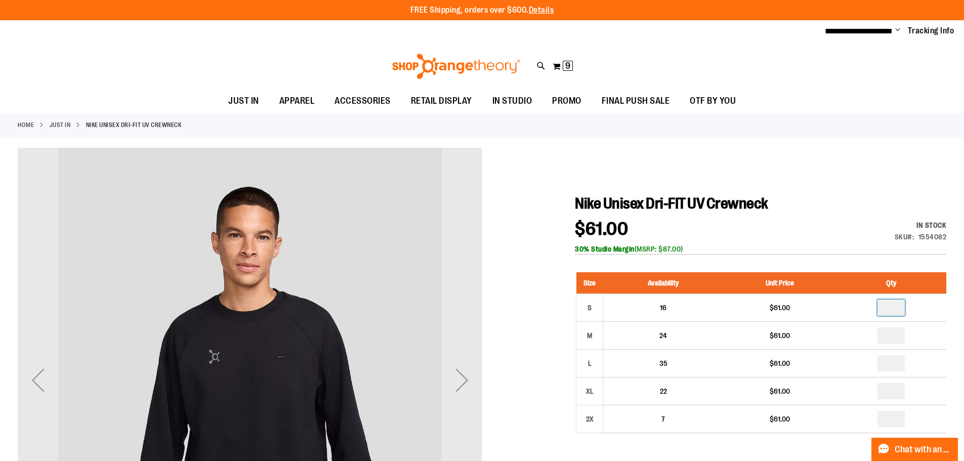
click at [832, 198] on h1 "Nike Unisex Dri-FIT UV Crewneck" at bounding box center [760, 203] width 371 height 18
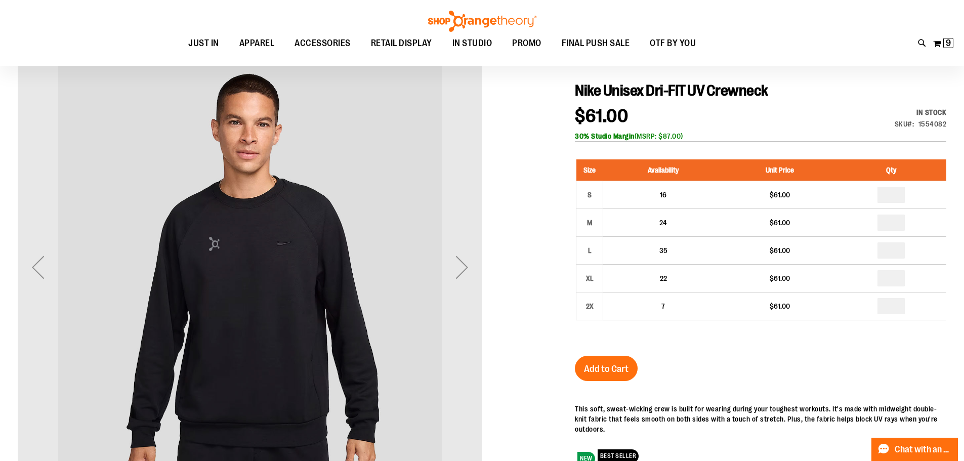
scroll to position [202, 0]
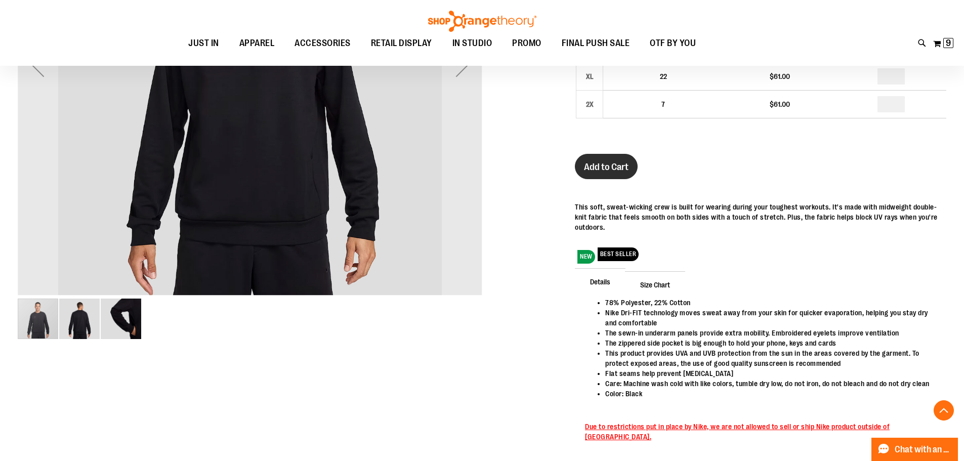
click at [592, 164] on span "Add to Cart" at bounding box center [606, 166] width 45 height 11
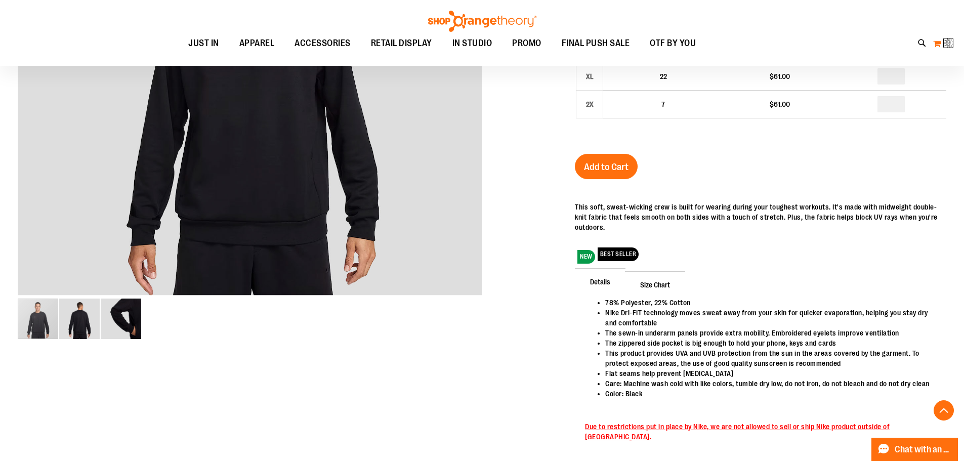
click at [936, 43] on button "My Cart 9 9 items" at bounding box center [943, 43] width 21 height 16
click at [941, 41] on span "10 10 items" at bounding box center [946, 43] width 13 height 10
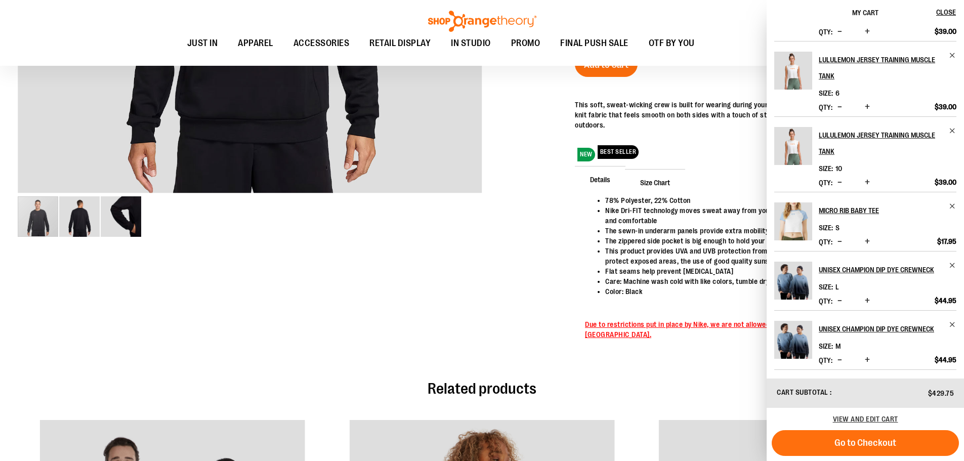
scroll to position [404, 0]
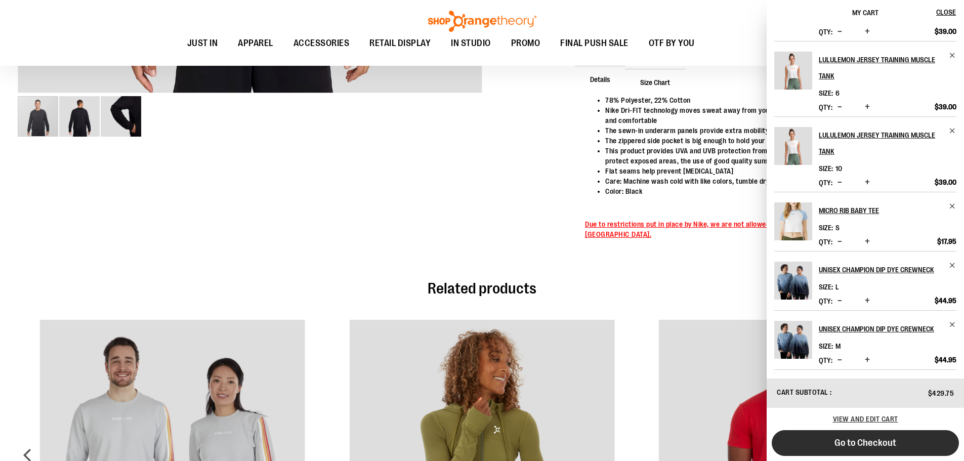
click at [901, 436] on button "Go to Checkout" at bounding box center [865, 443] width 187 height 26
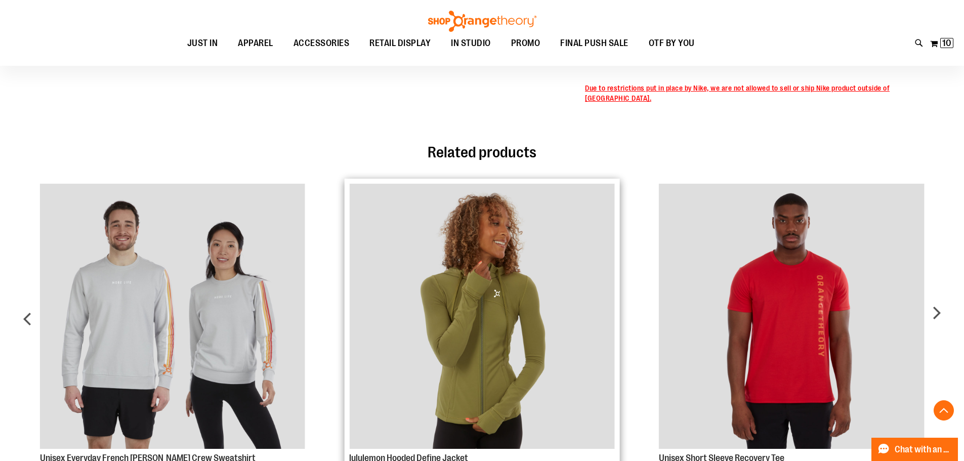
scroll to position [607, 0]
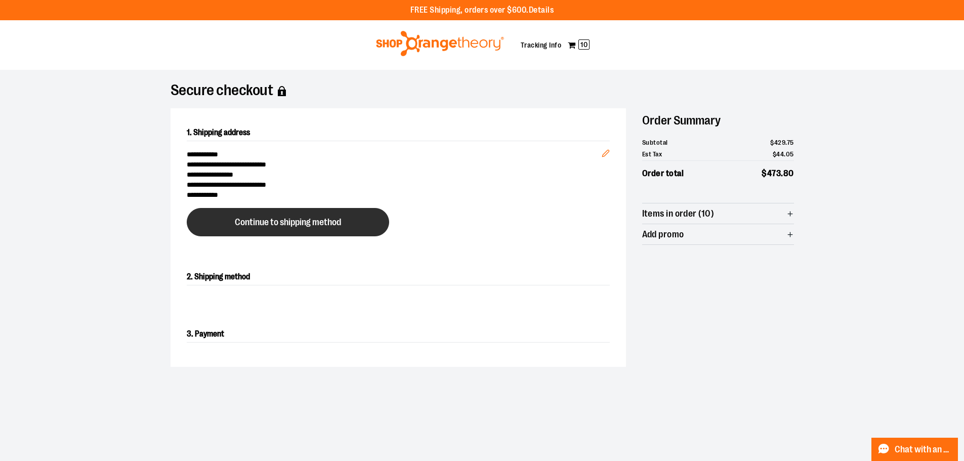
click at [326, 224] on span "Continue to shipping method" at bounding box center [288, 223] width 106 height 10
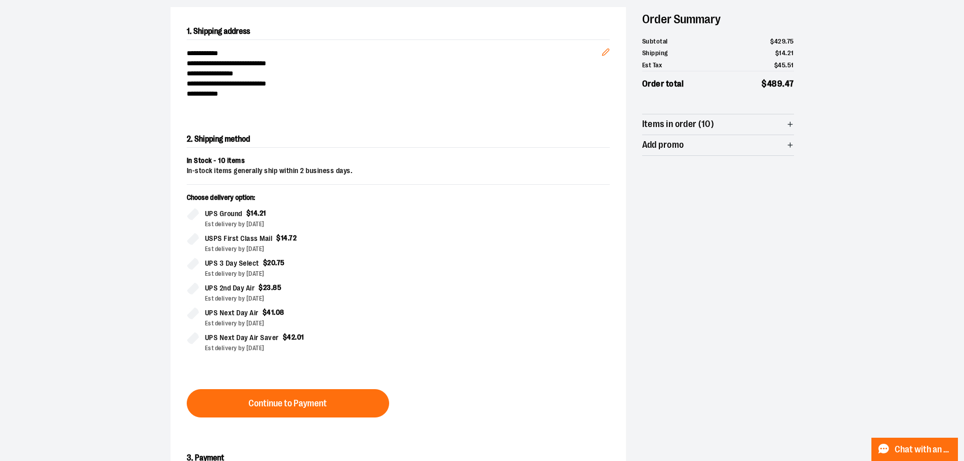
scroll to position [173, 0]
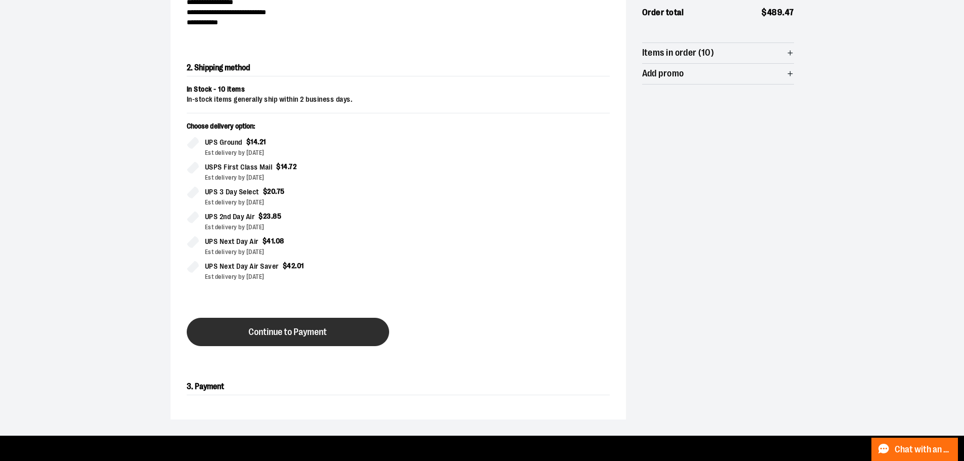
click at [329, 332] on button "Continue to Payment" at bounding box center [288, 332] width 202 height 28
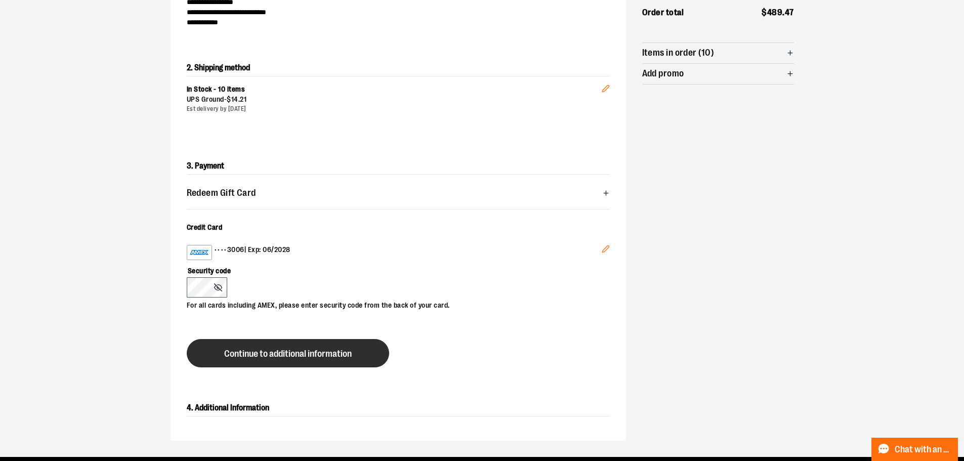
click at [261, 356] on span "Continue to additional information" at bounding box center [288, 354] width 128 height 10
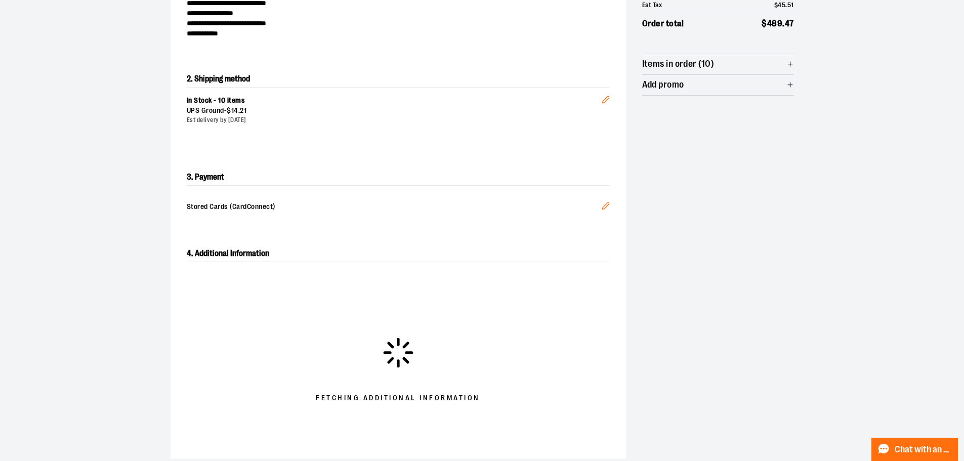
scroll to position [253, 0]
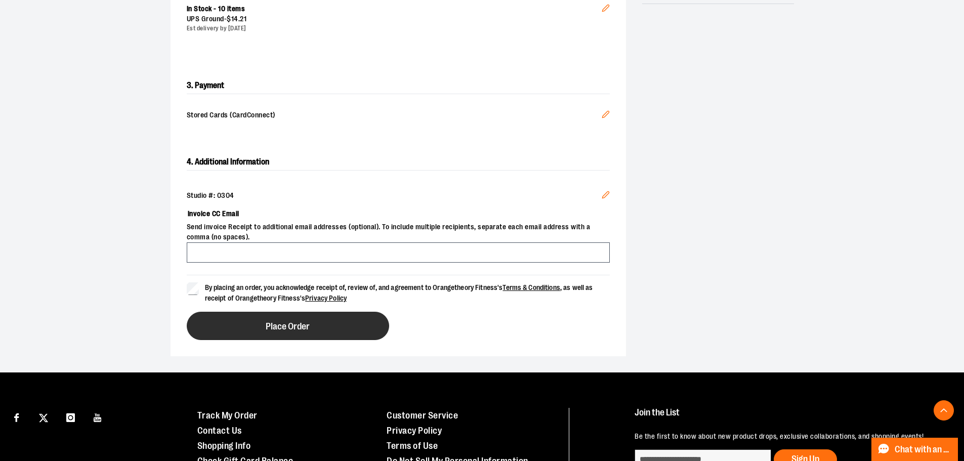
click at [216, 314] on button "Place Order" at bounding box center [288, 326] width 202 height 28
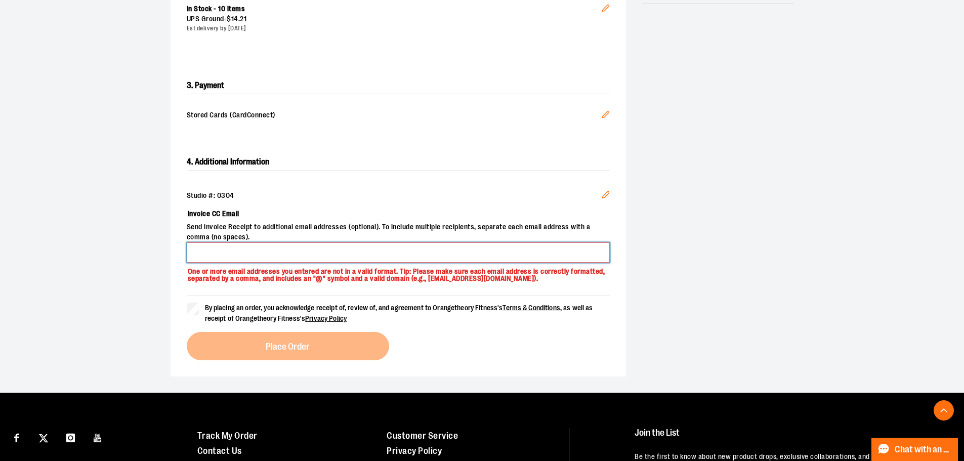
click at [308, 257] on input "Invoice CC Email" at bounding box center [398, 252] width 423 height 20
type input "**********"
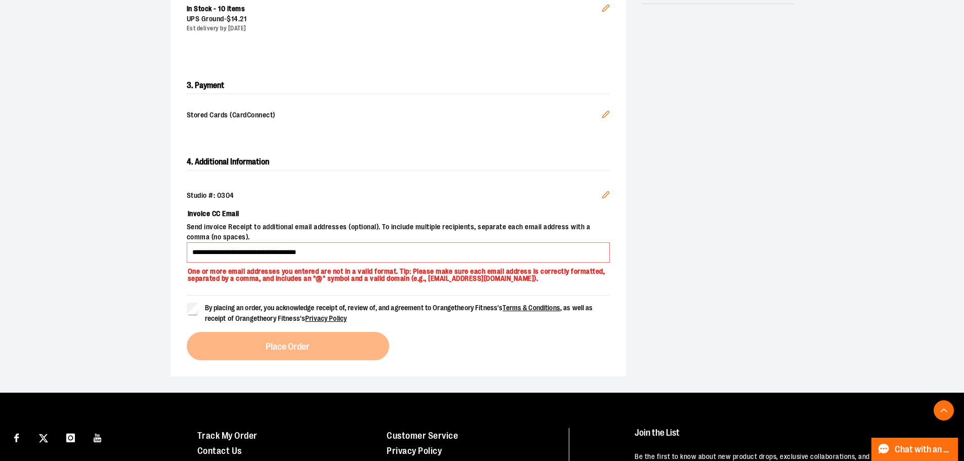
click at [295, 344] on div "By placing an order, you acknowledge receipt of, review of, and agreement to Or…" at bounding box center [398, 327] width 423 height 65
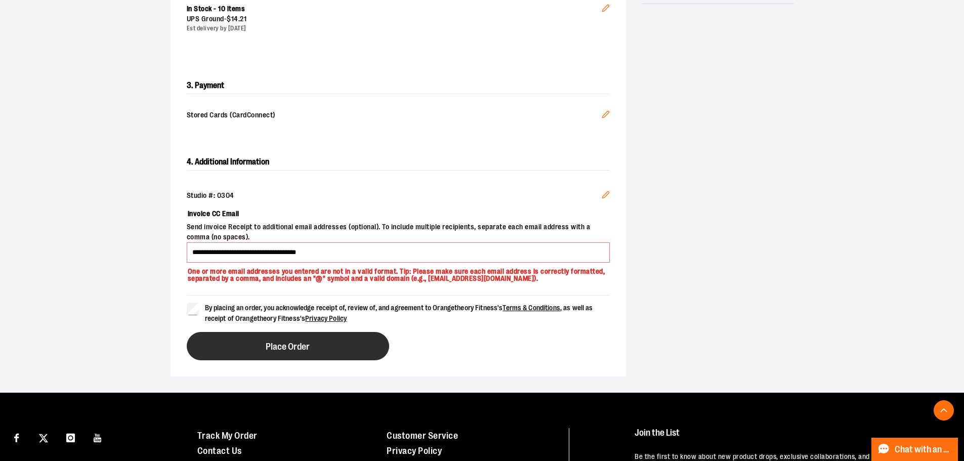
click at [223, 341] on button "Place Order" at bounding box center [288, 346] width 202 height 28
